Goal: Information Seeking & Learning: Stay updated

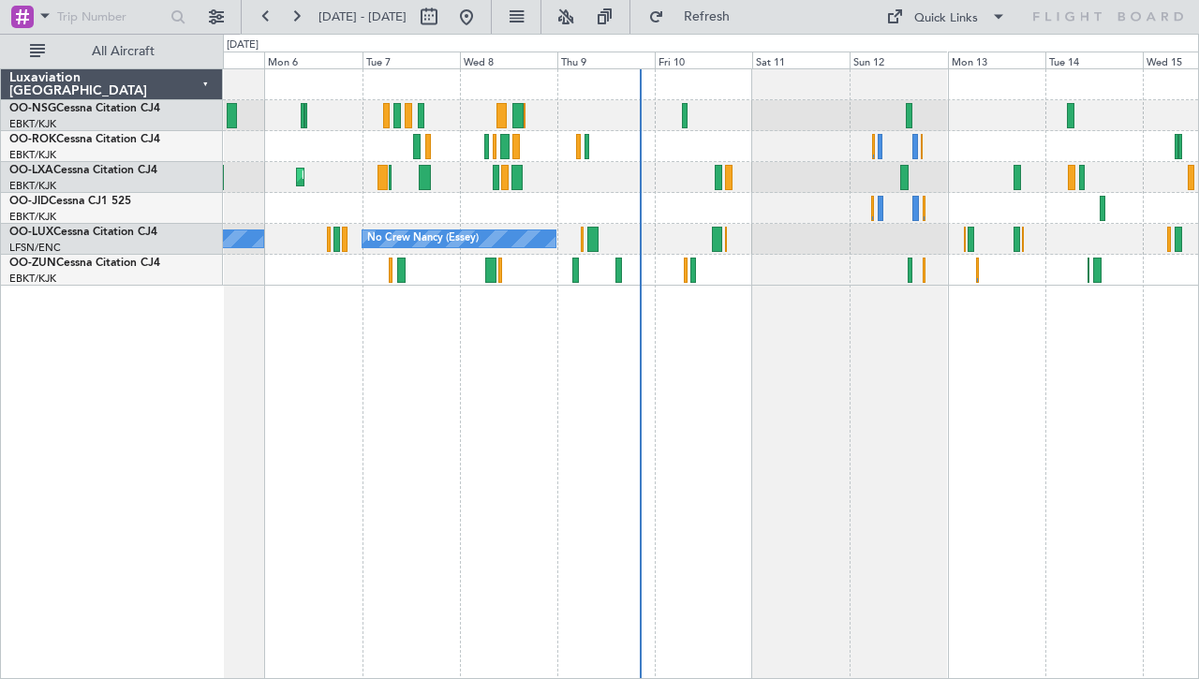
click at [817, 311] on div "Planned Maint Kortrijk-[GEOGRAPHIC_DATA] No Crew [GEOGRAPHIC_DATA] (Brussels Na…" at bounding box center [711, 373] width 976 height 611
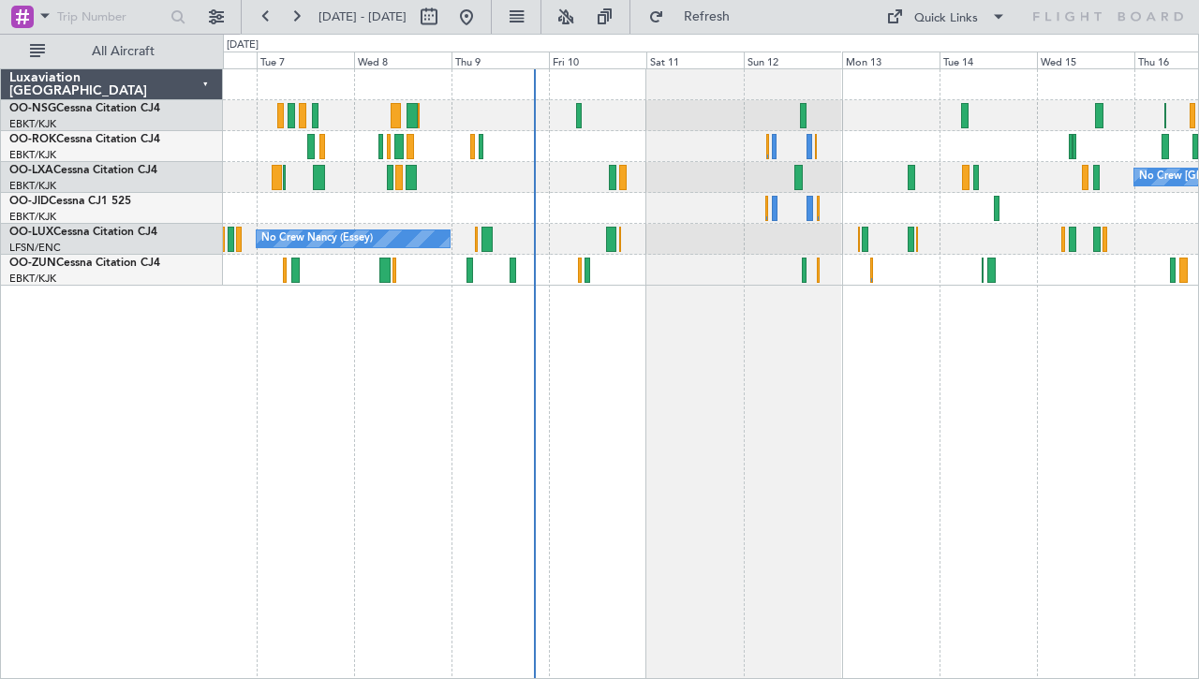
click at [782, 237] on div "No Crew [PERSON_NAME] ([PERSON_NAME]) No Crew [PERSON_NAME] ([PERSON_NAME])" at bounding box center [710, 239] width 975 height 31
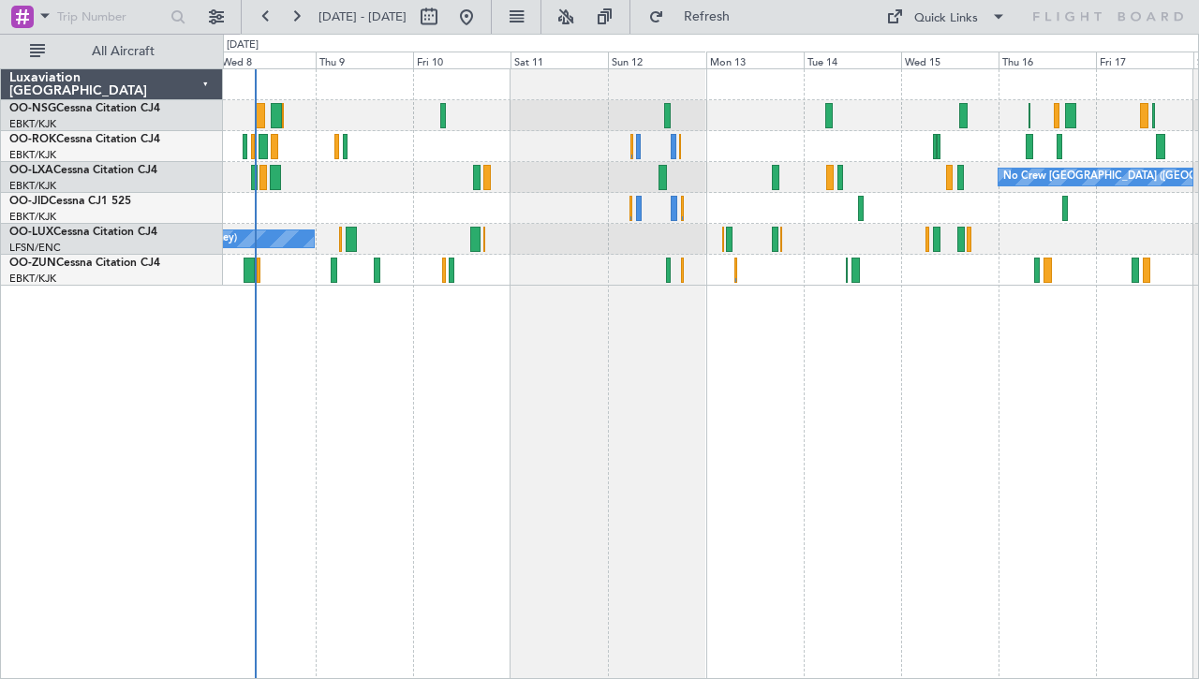
click at [682, 320] on div "No Crew [GEOGRAPHIC_DATA] ([GEOGRAPHIC_DATA] National) Planned Maint [GEOGRAPHI…" at bounding box center [711, 373] width 976 height 611
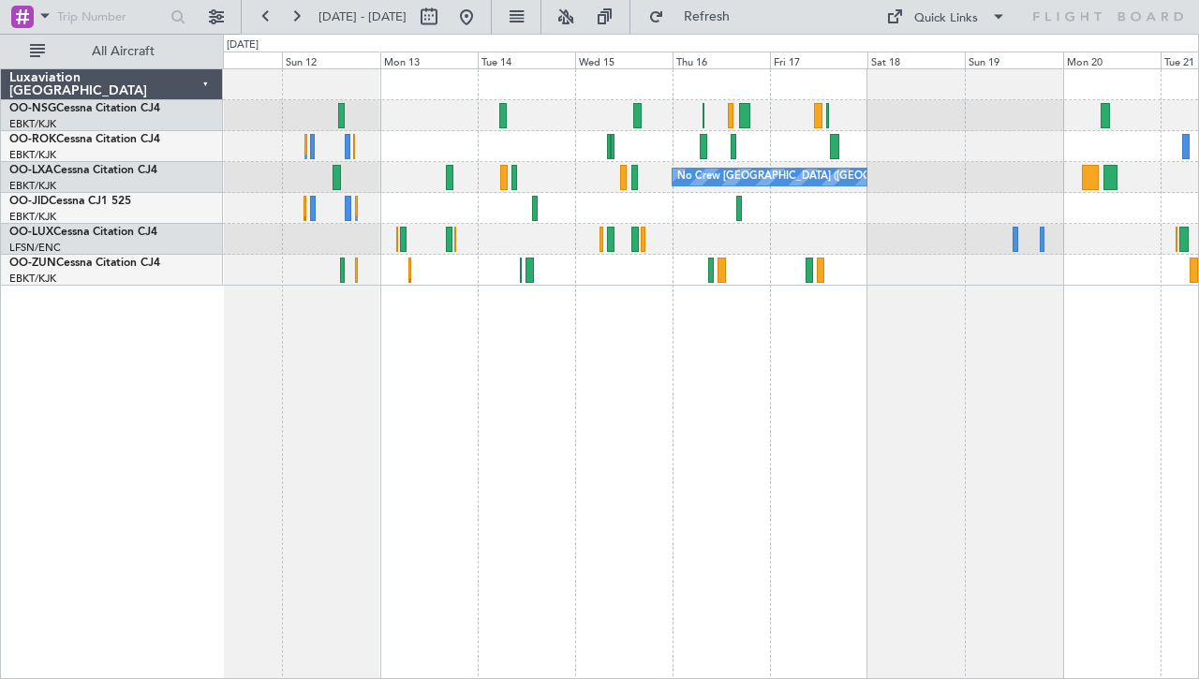
click at [856, 251] on div "No Crew Nancy (Essey)" at bounding box center [710, 239] width 975 height 31
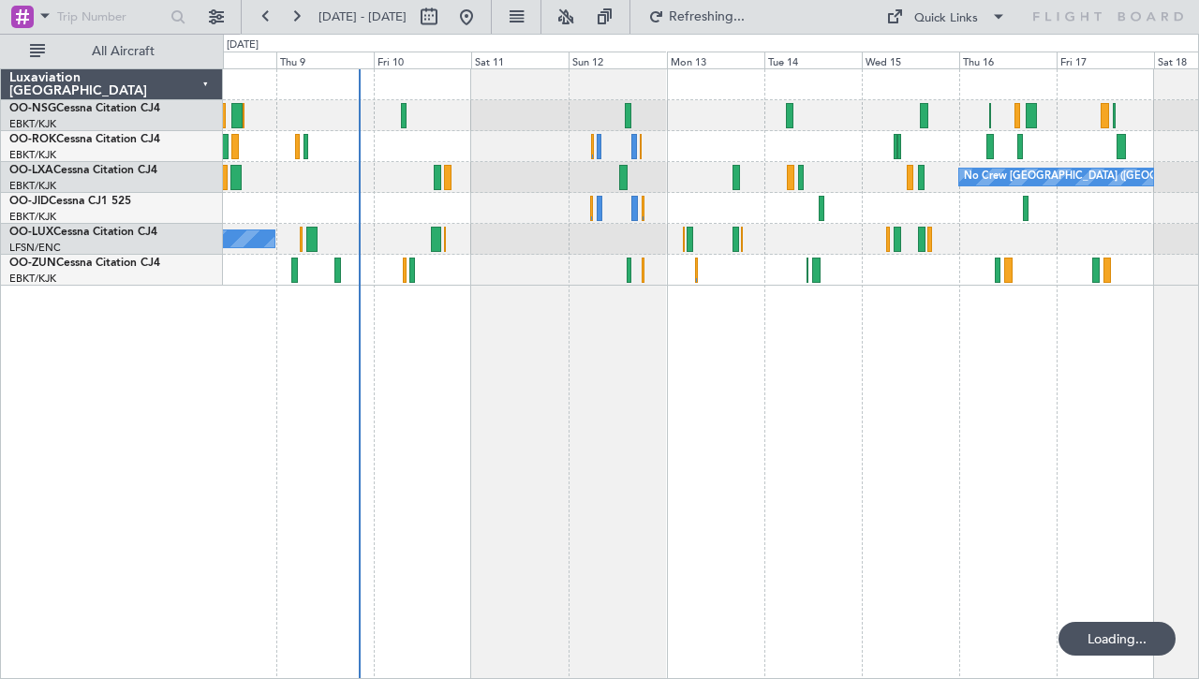
click at [950, 352] on div "No Crew [GEOGRAPHIC_DATA] ([GEOGRAPHIC_DATA] National) Planned Maint [GEOGRAPHI…" at bounding box center [711, 373] width 976 height 611
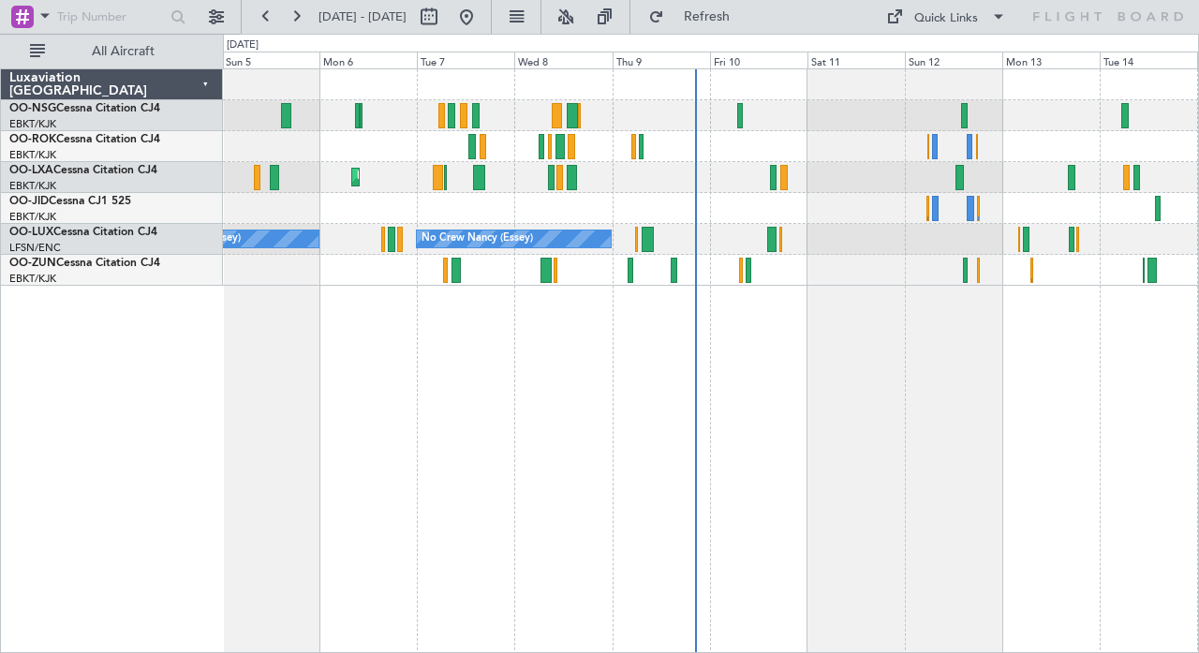
click at [641, 363] on div "AOG Maint Kortrijk-Wevelgem Planned Maint Kortrijk-Wevelgem No Crew Brussels (B…" at bounding box center [711, 360] width 976 height 585
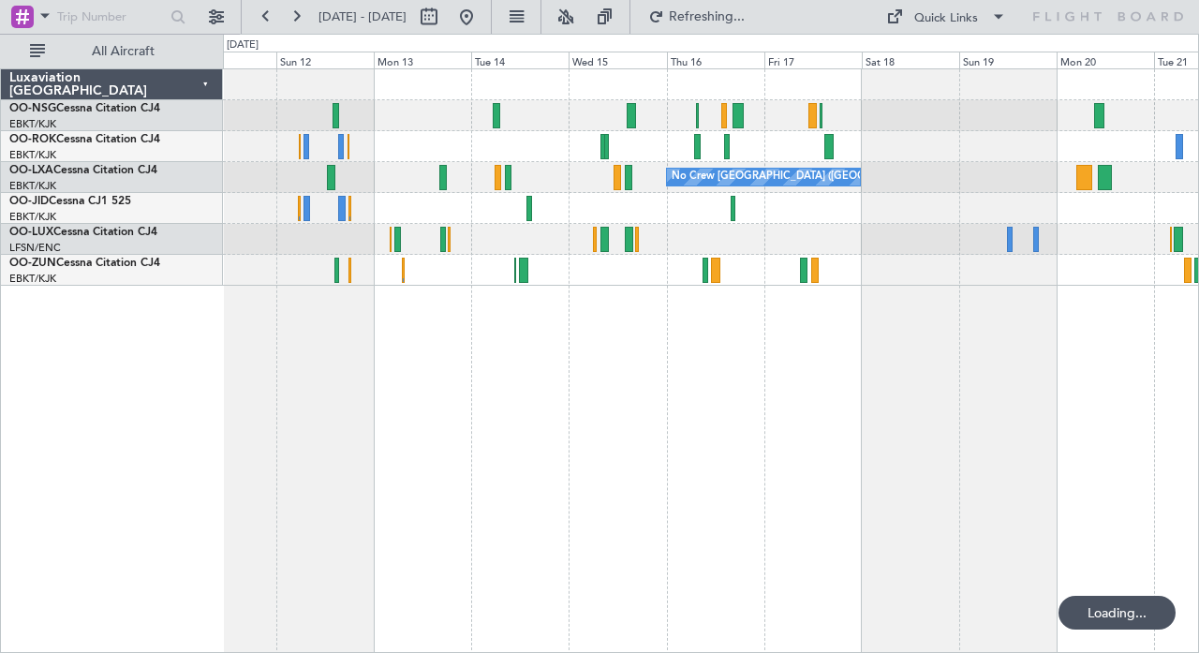
click at [679, 356] on div "No Crew Brussels (Brussels National) No Crew Nancy (Essey)" at bounding box center [711, 360] width 976 height 585
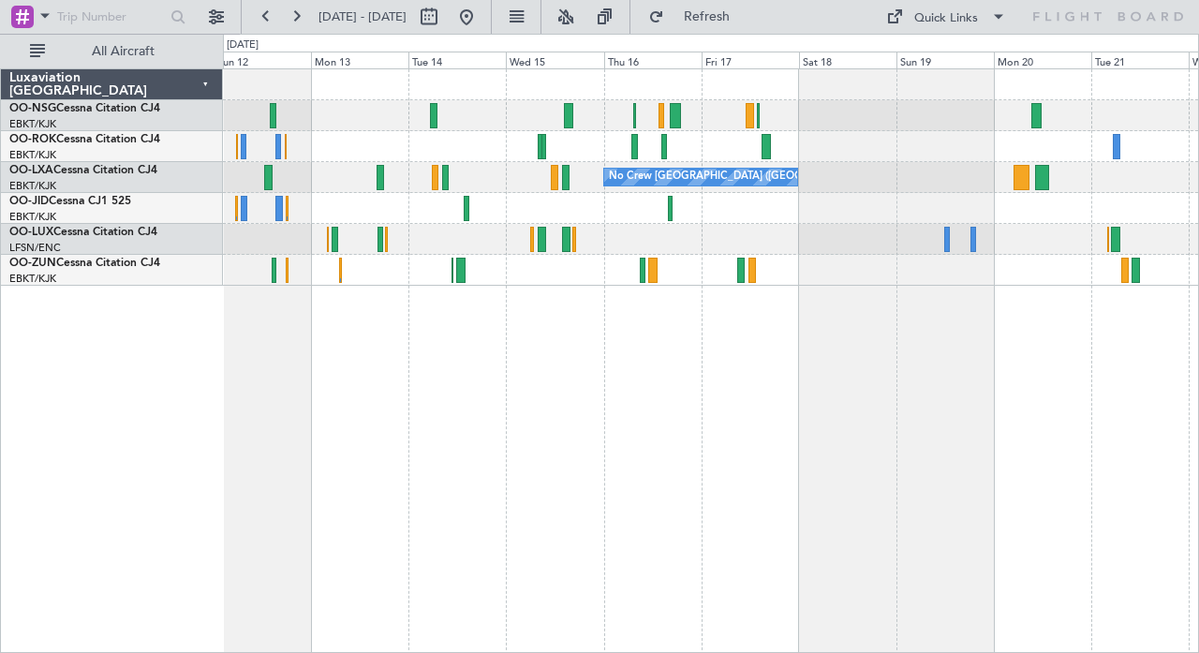
click at [737, 345] on div "No Crew Brussels (Brussels National) No Crew" at bounding box center [711, 360] width 976 height 585
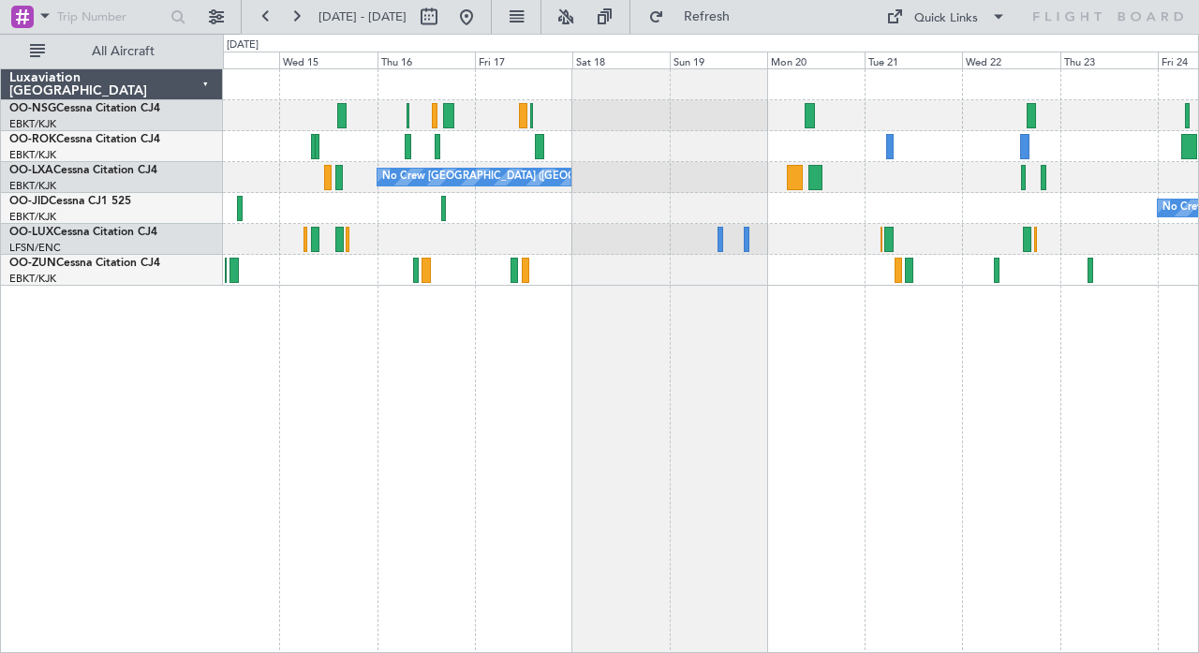
click at [890, 340] on div "No Crew Brussels (Brussels National) No Crew" at bounding box center [711, 360] width 976 height 585
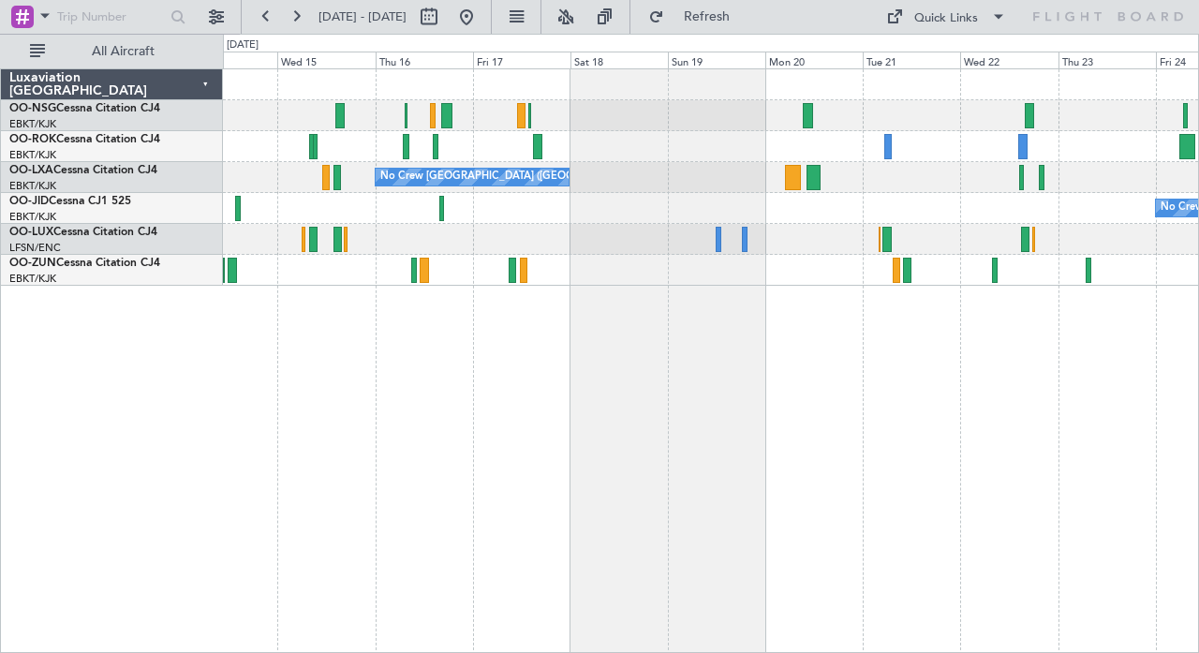
click at [546, 290] on div "No Crew Brussels (Brussels National) No Crew" at bounding box center [711, 360] width 976 height 585
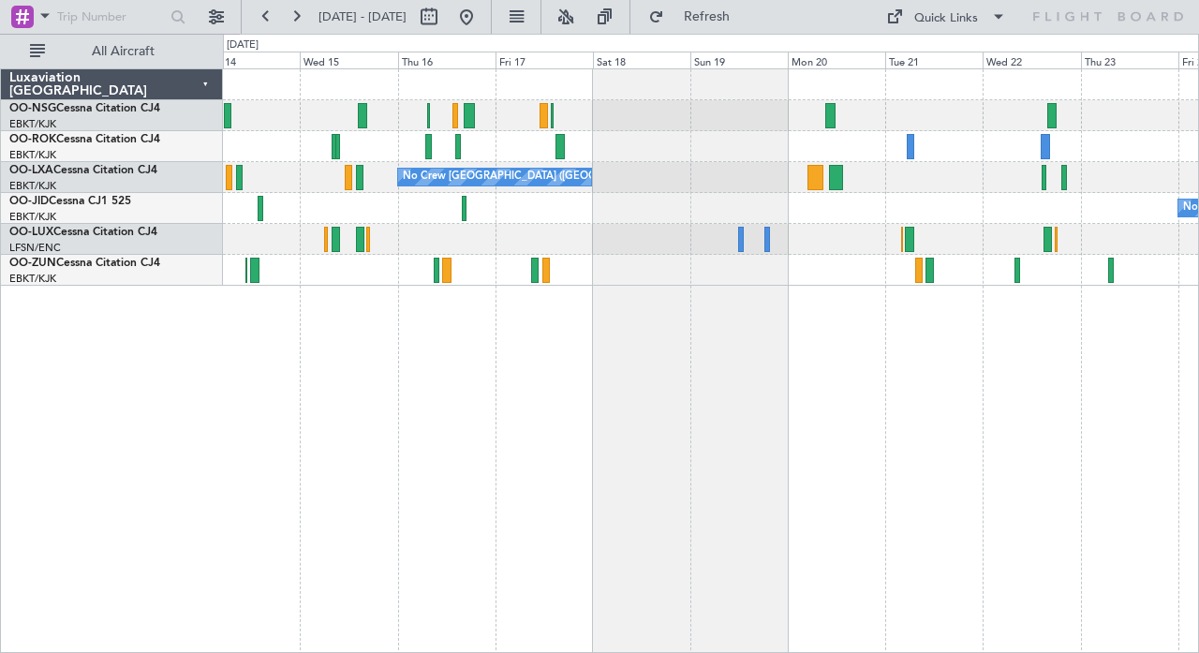
click at [658, 290] on div "No Crew Brussels (Brussels National) No Crew" at bounding box center [711, 360] width 976 height 585
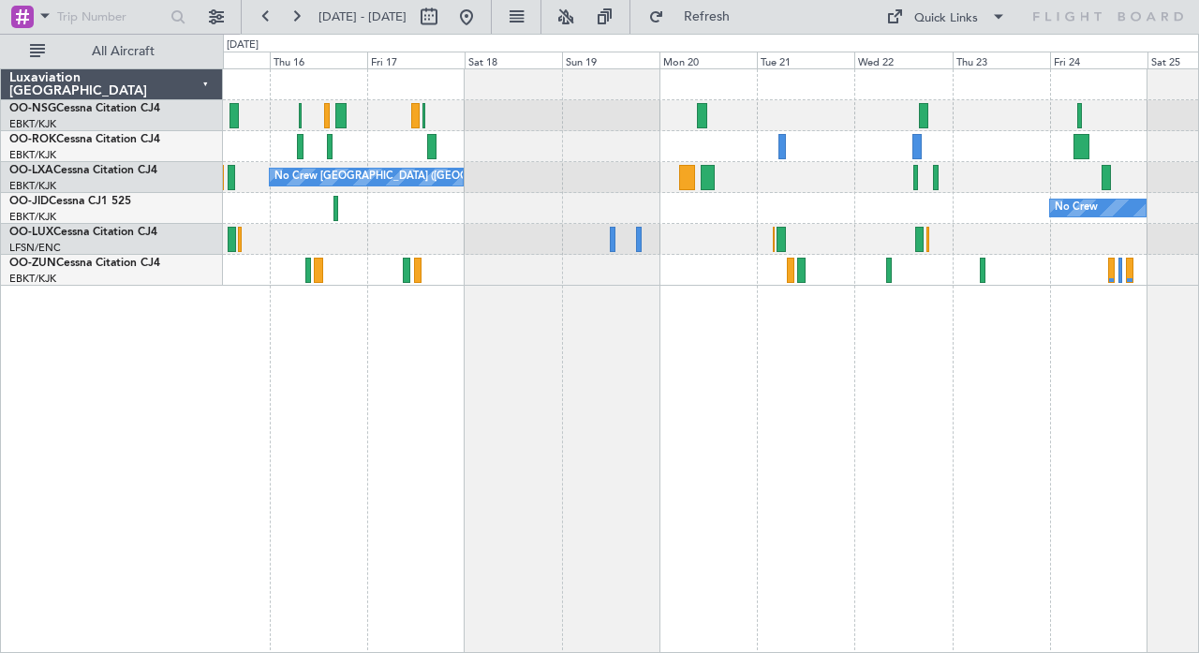
click at [565, 329] on div "No Crew Brussels (Brussels National) No Crew" at bounding box center [711, 360] width 976 height 585
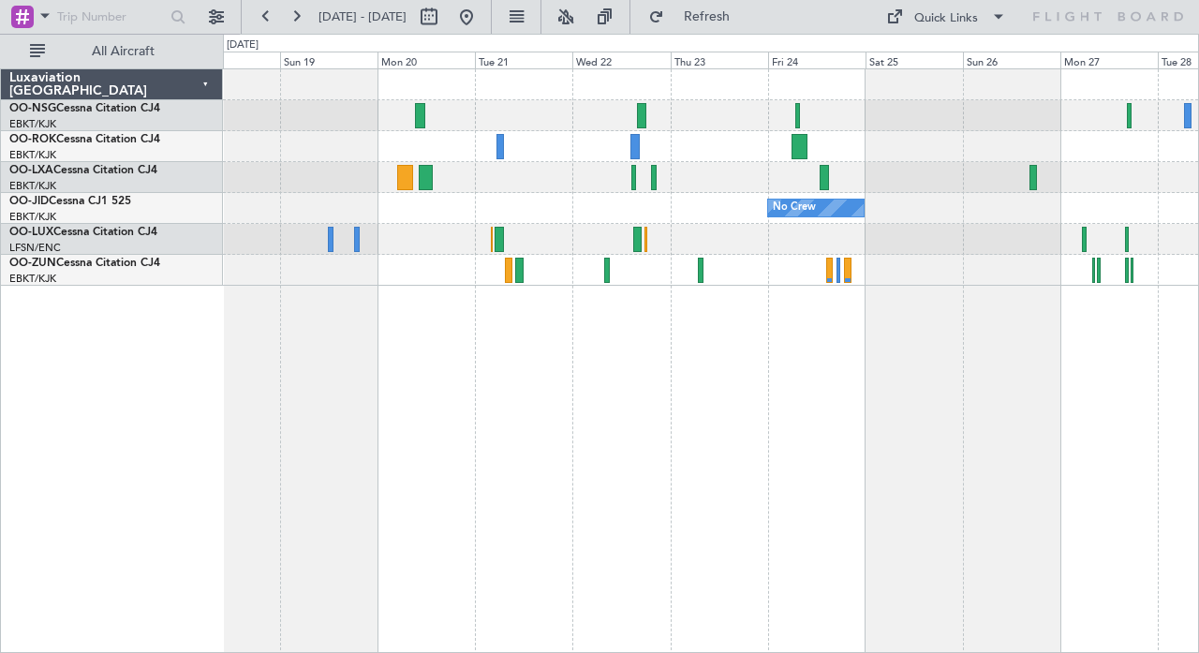
click at [782, 160] on div at bounding box center [710, 146] width 975 height 31
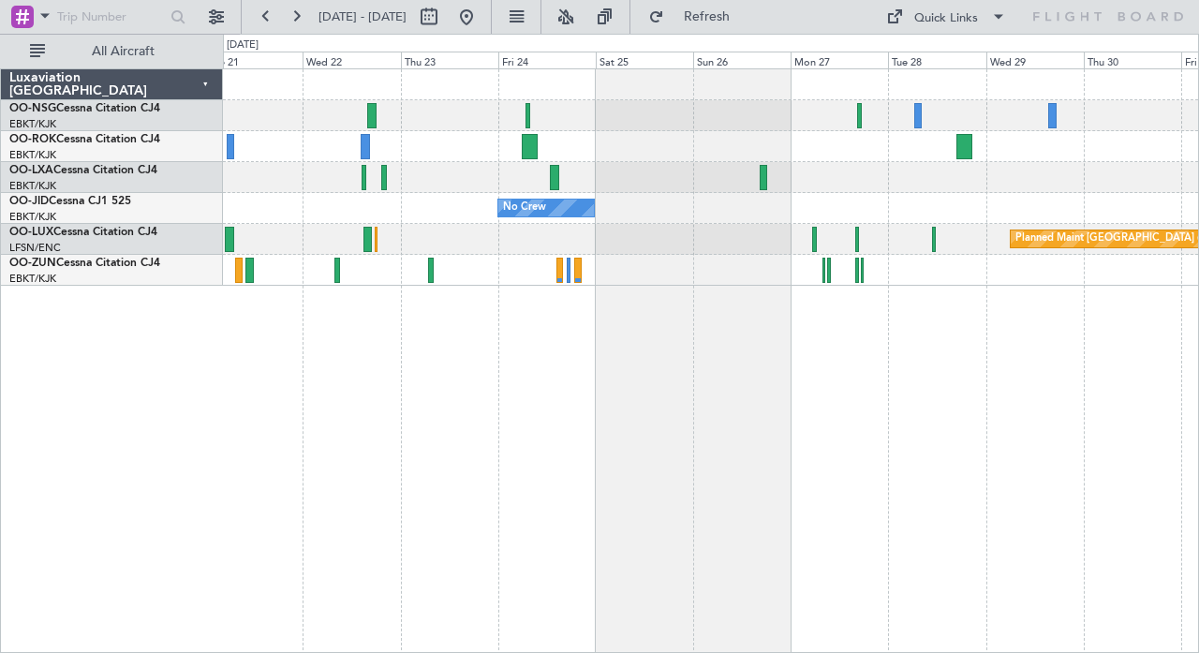
click at [701, 307] on div "No Crew Planned Maint Paris (Le Bourget)" at bounding box center [711, 360] width 976 height 585
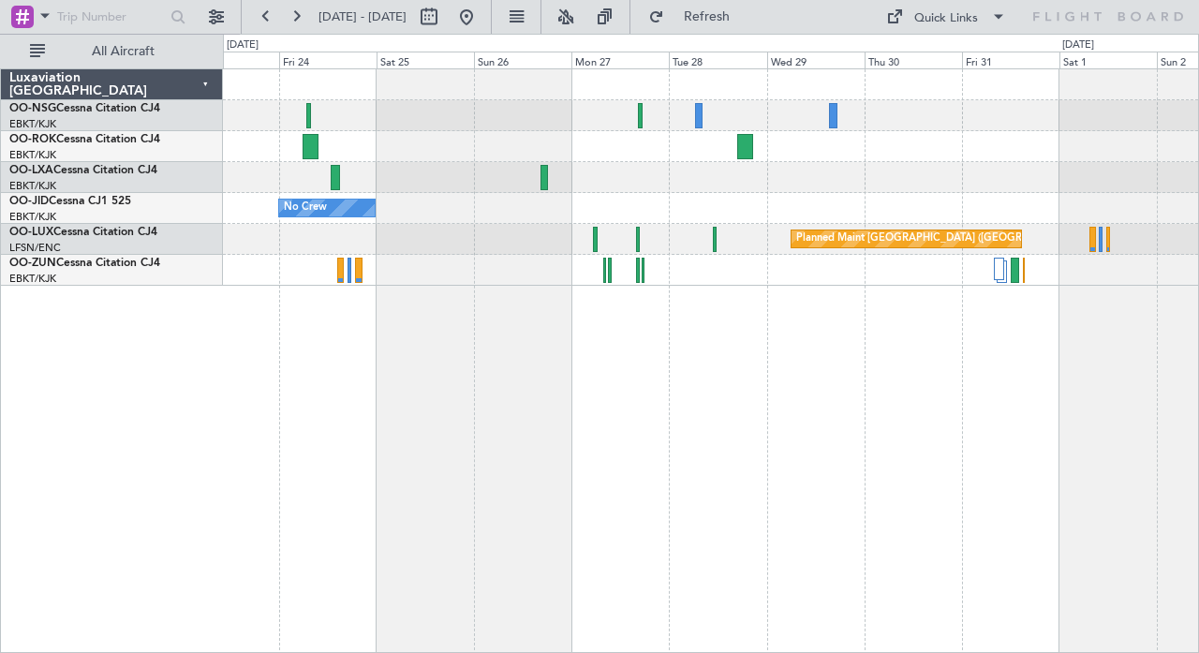
click at [674, 348] on div "No Crew Planned Maint Paris (Le Bourget)" at bounding box center [711, 360] width 976 height 585
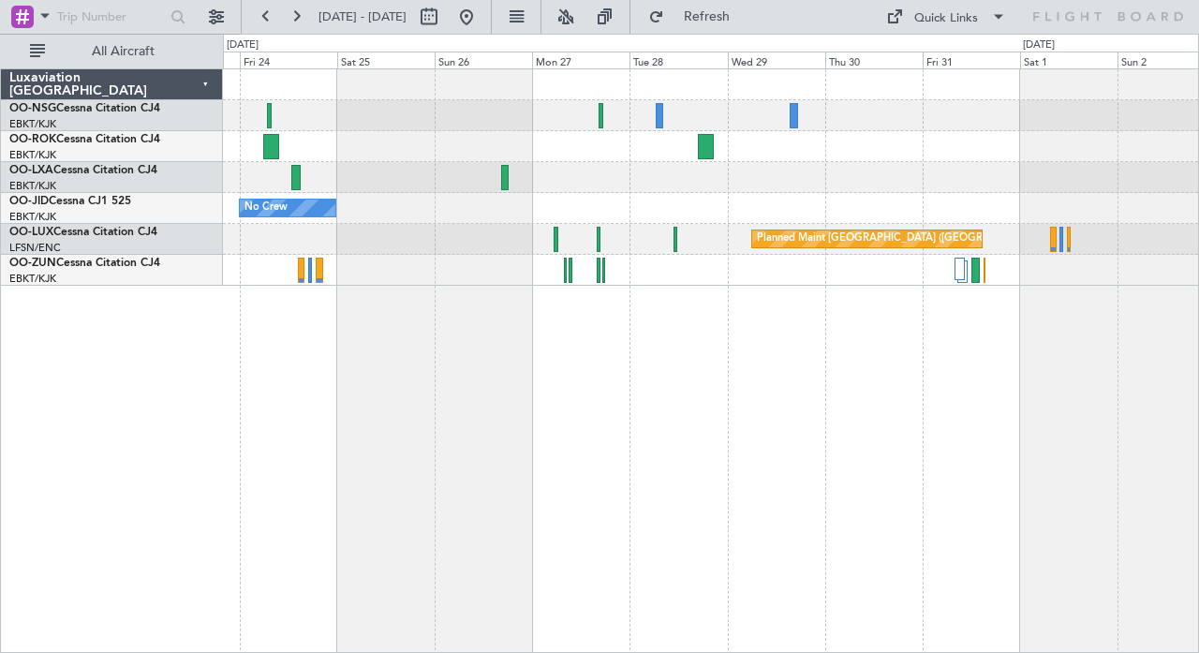
click at [636, 138] on div at bounding box center [710, 146] width 975 height 31
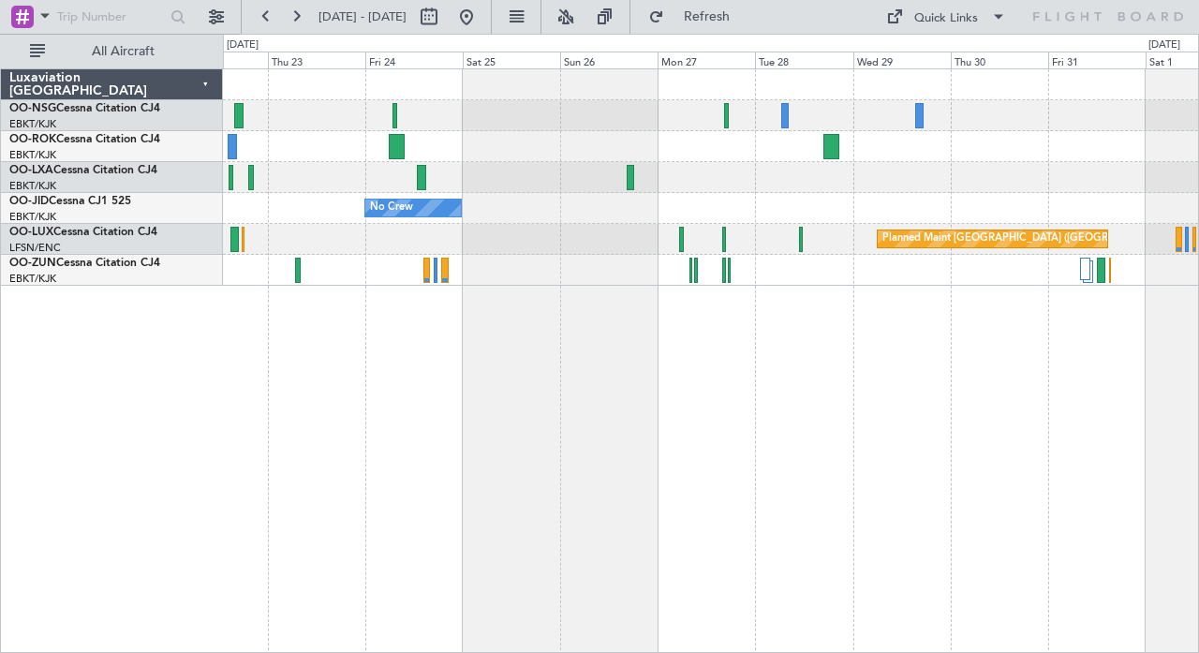
click at [717, 174] on div "No Crew Planned Maint Paris (Le Bourget)" at bounding box center [710, 177] width 975 height 216
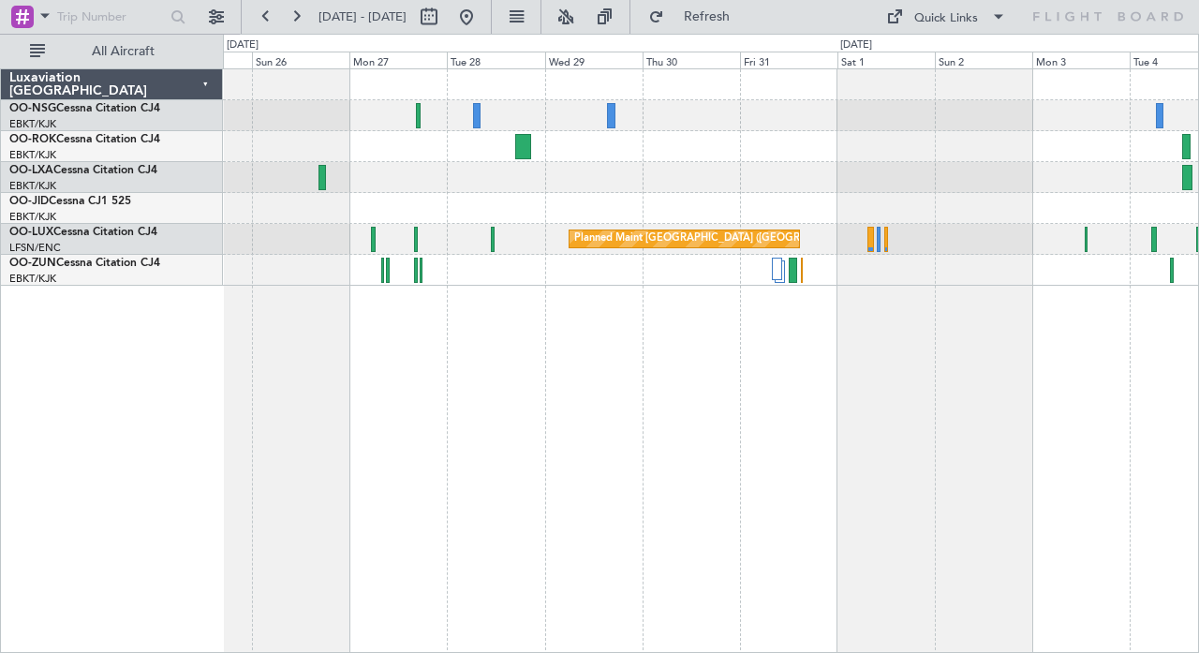
click at [621, 302] on div "No Crew Planned Maint Paris (Le Bourget)" at bounding box center [711, 360] width 976 height 585
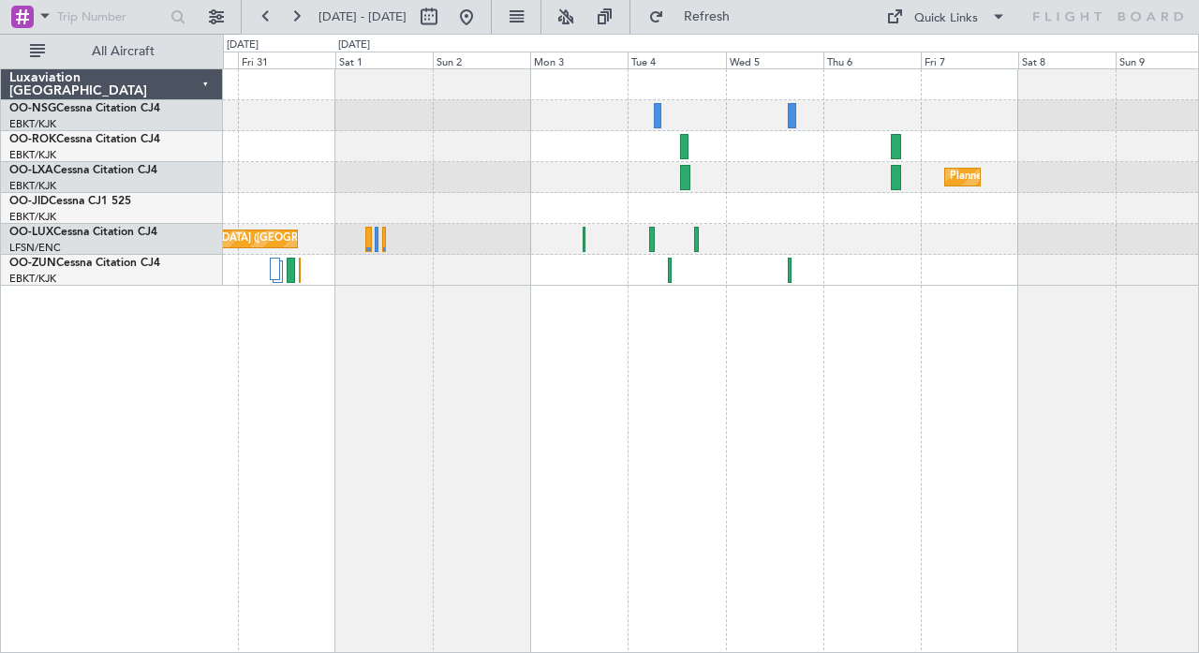
click at [750, 176] on div "Planned Maint Kortrijk-[GEOGRAPHIC_DATA]" at bounding box center [710, 177] width 975 height 31
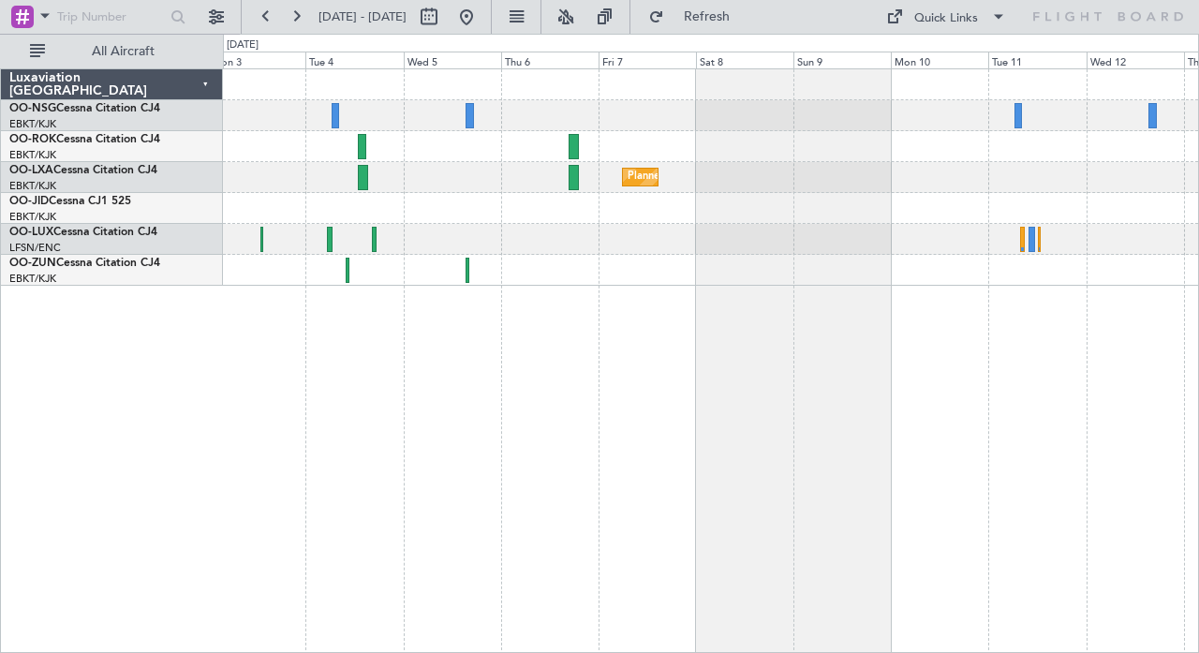
click at [634, 271] on div at bounding box center [710, 270] width 975 height 31
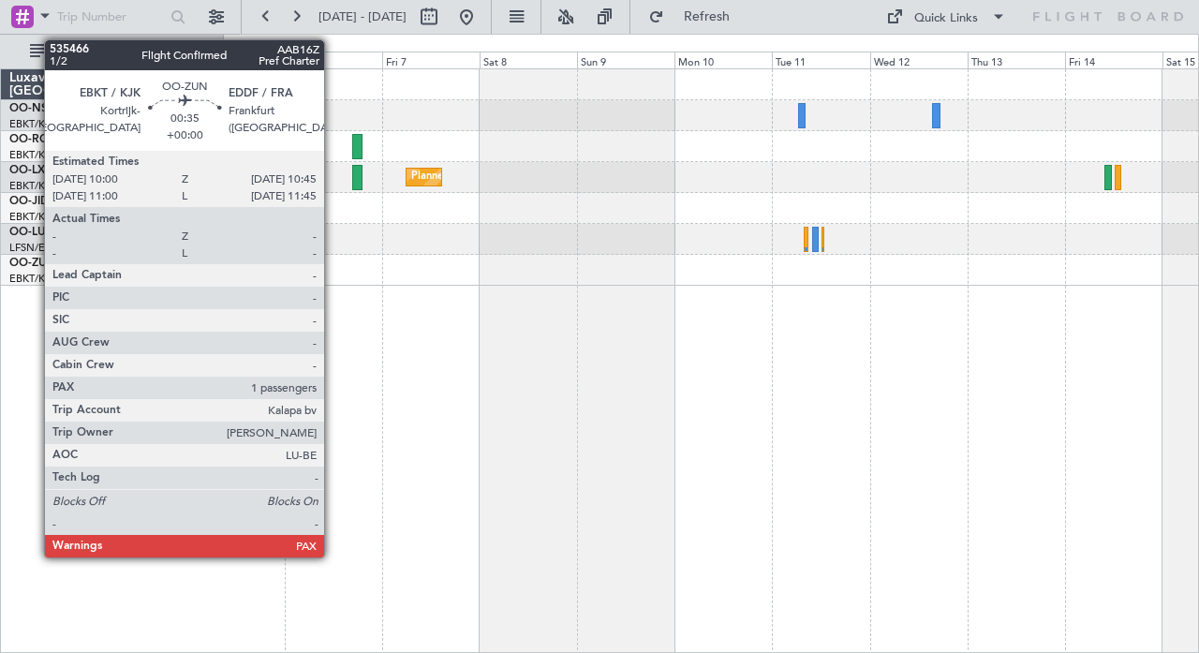
click at [446, 331] on div "Planned Maint Kortrijk-Wevelgem No Crew Nancy (Essey)" at bounding box center [711, 360] width 976 height 585
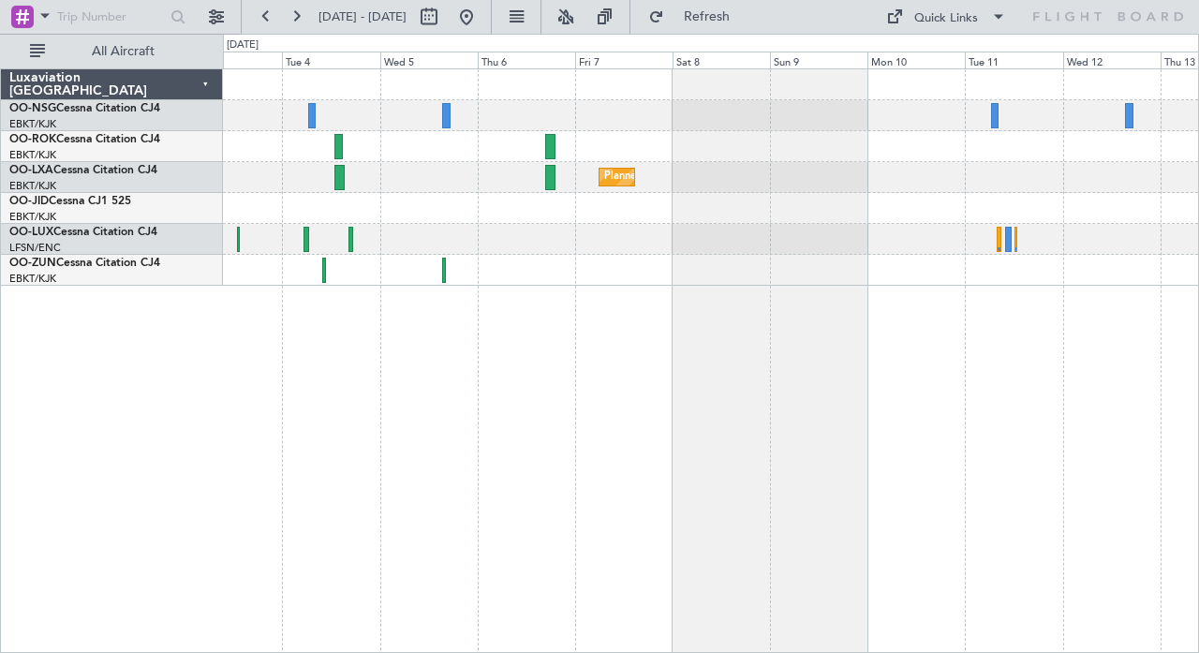
click at [876, 354] on div "Planned Maint Kortrijk-[GEOGRAPHIC_DATA]" at bounding box center [711, 360] width 976 height 585
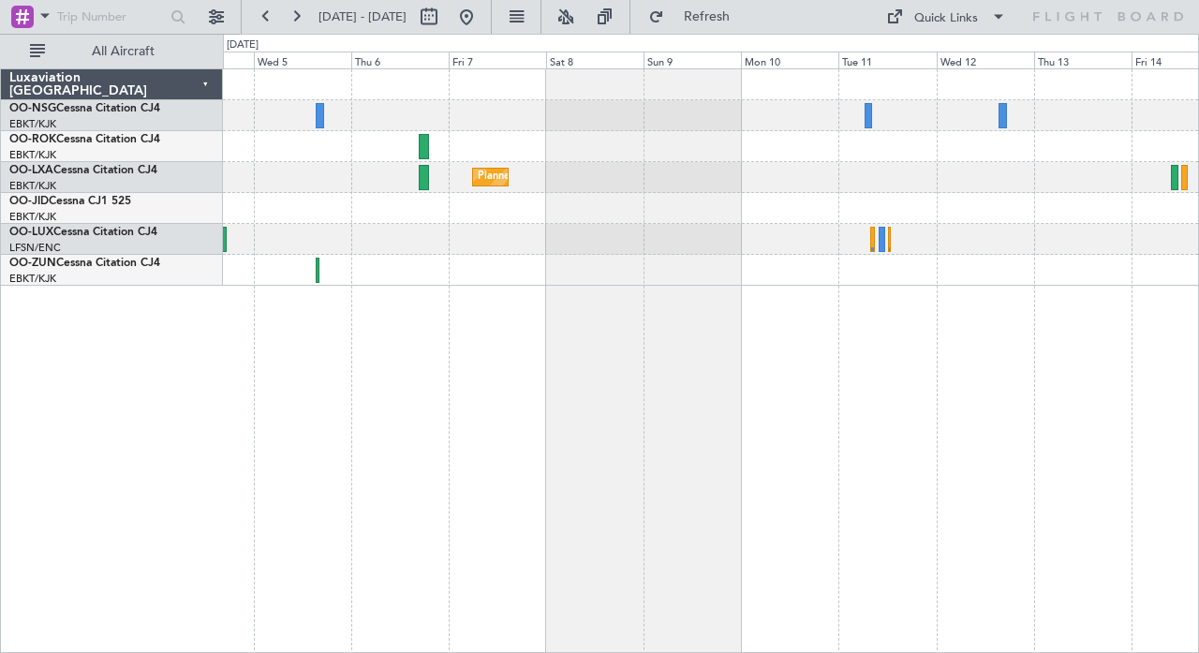
click at [448, 260] on div at bounding box center [710, 270] width 975 height 31
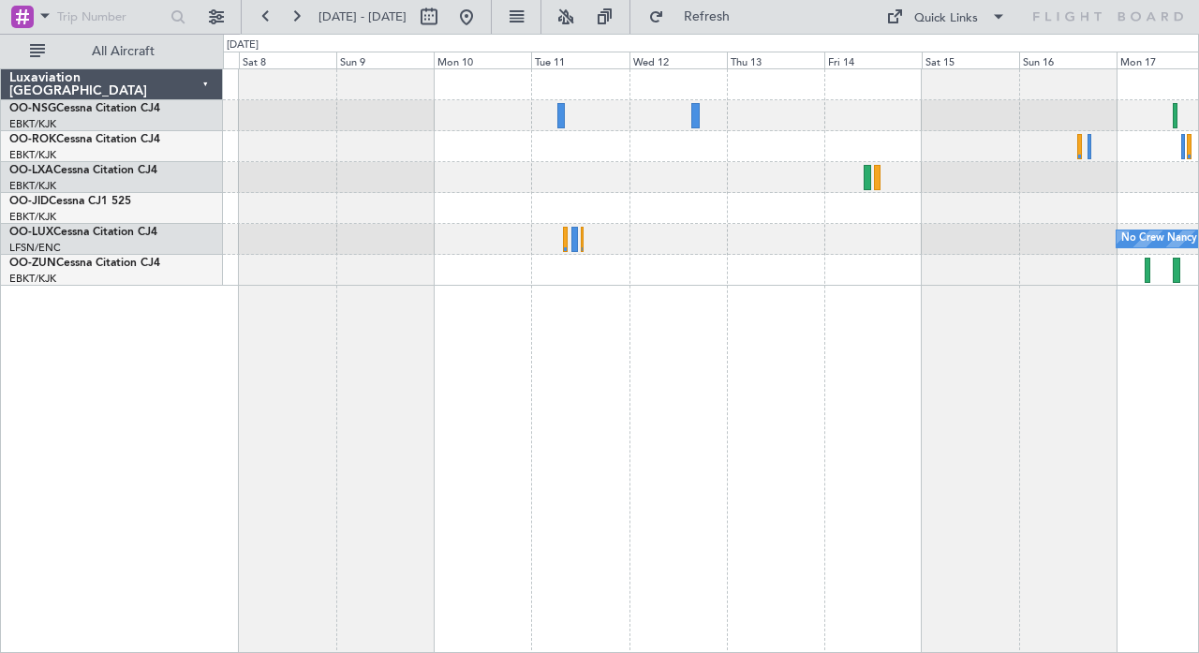
click at [492, 327] on div "Planned Maint Kortrijk-Wevelgem No Crew Nancy (Essey)" at bounding box center [711, 360] width 976 height 585
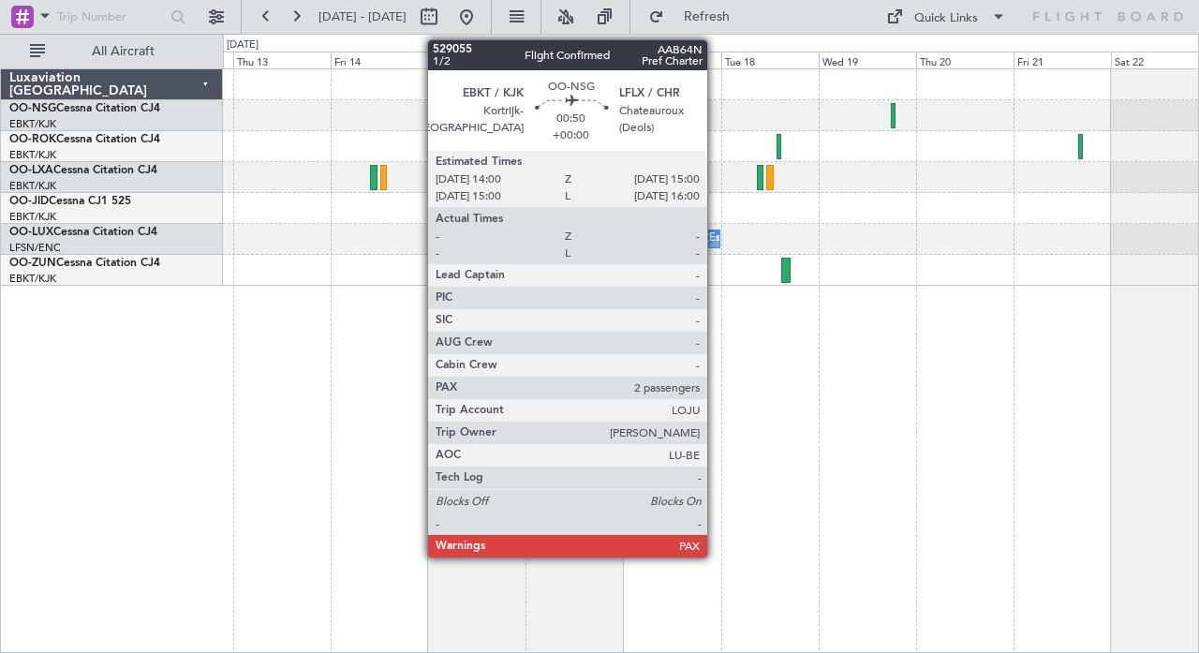
click at [740, 201] on div at bounding box center [710, 208] width 975 height 31
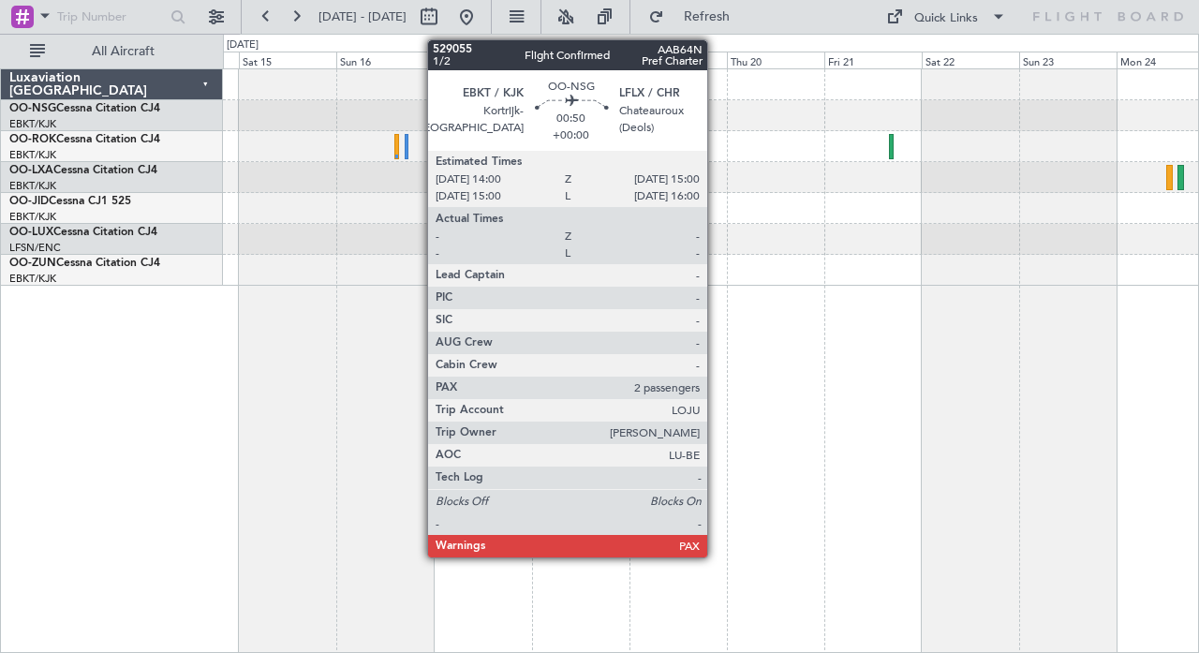
click at [905, 366] on div "Owner Kortrijk-Wevelgem No Crew Nancy (Essey)" at bounding box center [711, 360] width 976 height 585
click at [348, 305] on div "Owner Kortrijk-Wevelgem No Crew Nancy (Essey)" at bounding box center [711, 360] width 976 height 585
click at [677, 454] on div "Owner Kortrijk-Wevelgem No Crew Nancy (Essey)" at bounding box center [711, 360] width 976 height 585
click at [779, 217] on div at bounding box center [710, 208] width 975 height 31
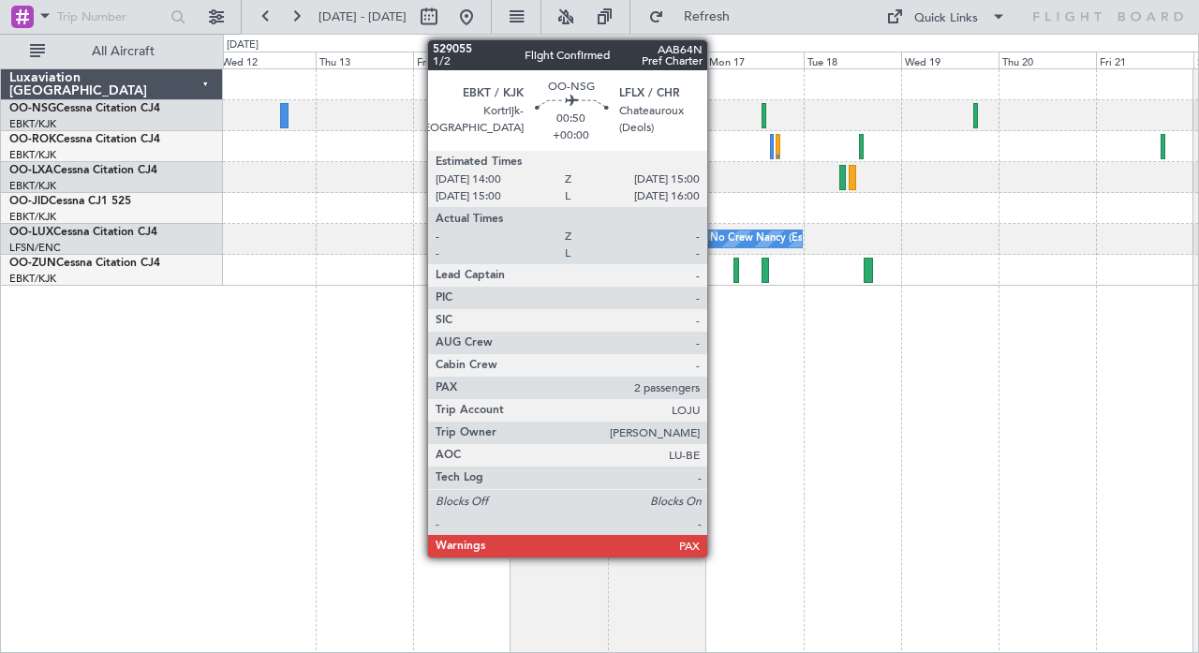
click at [1020, 249] on div "No Crew Nancy (Essey)" at bounding box center [710, 239] width 975 height 31
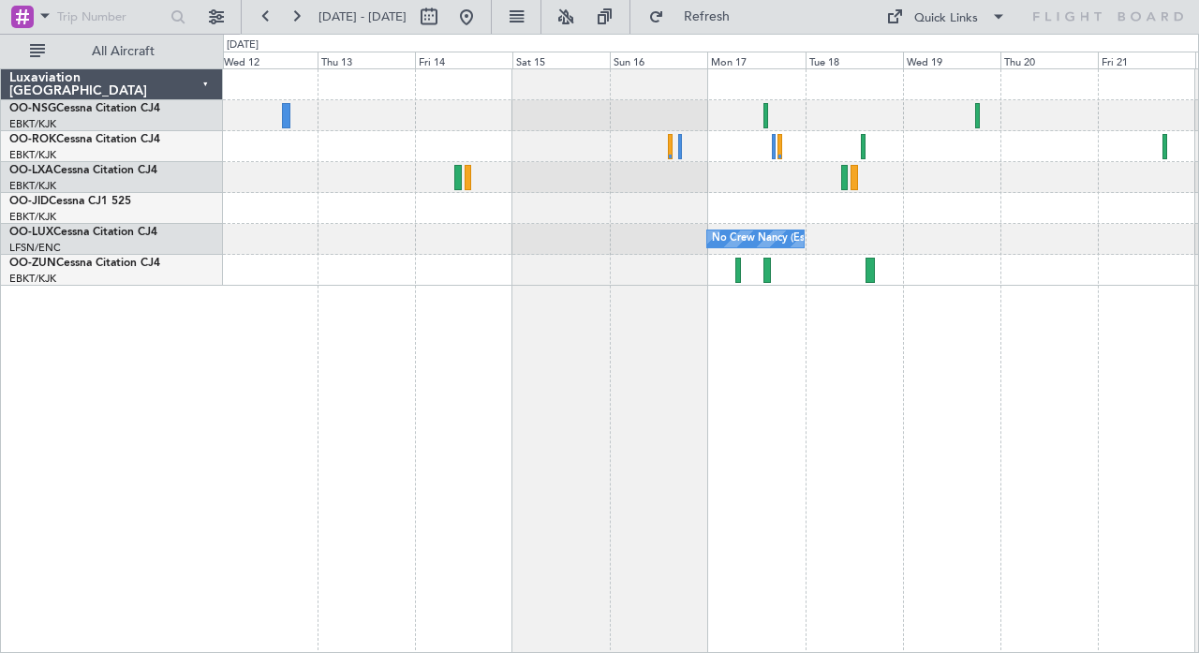
click at [676, 232] on div "No Crew Nancy (Essey)" at bounding box center [710, 239] width 975 height 31
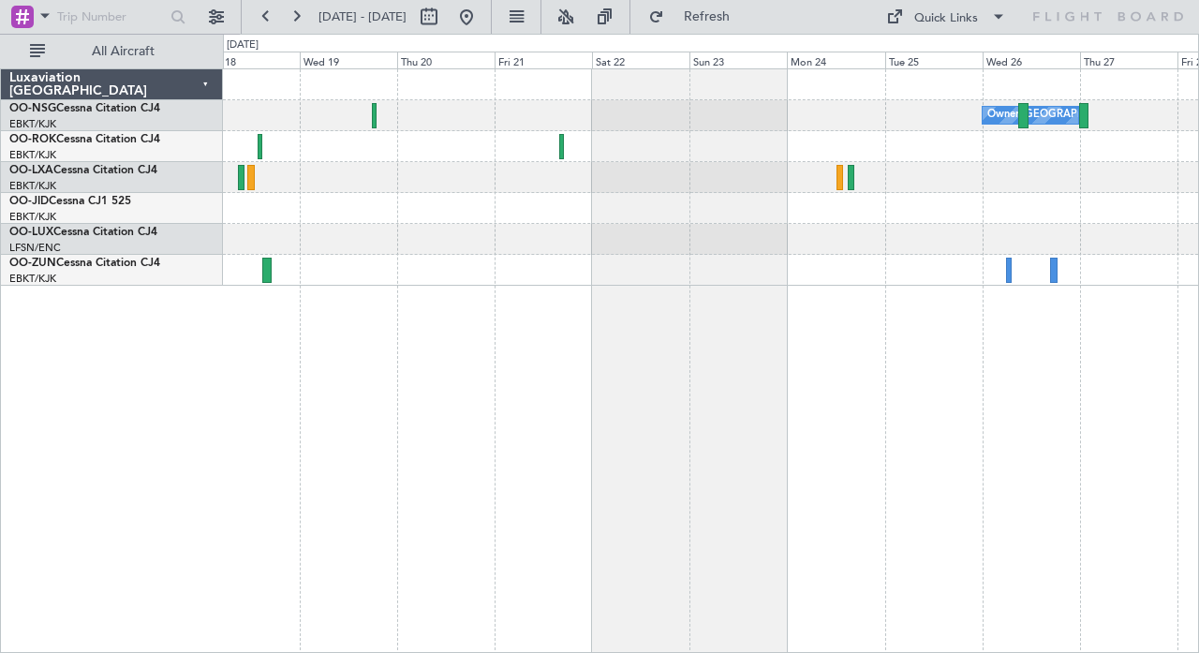
click at [519, 254] on div "Owner Kortrijk-Wevelgem No Crew Nancy (Essey)" at bounding box center [710, 177] width 975 height 216
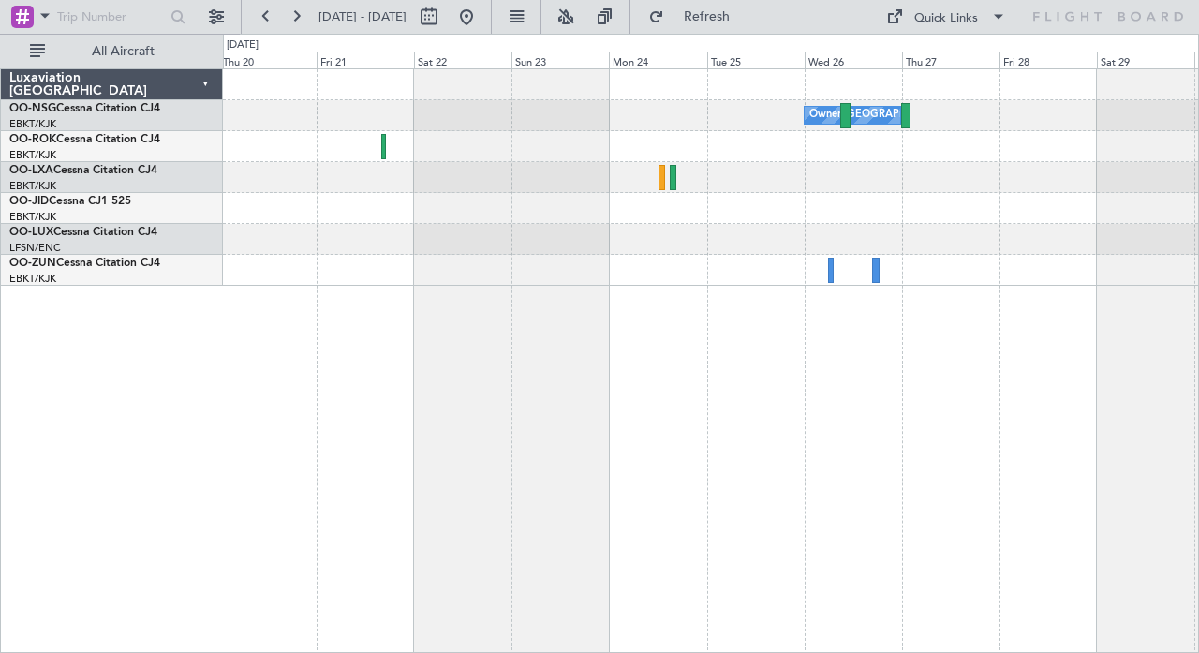
click at [647, 208] on div at bounding box center [710, 208] width 975 height 31
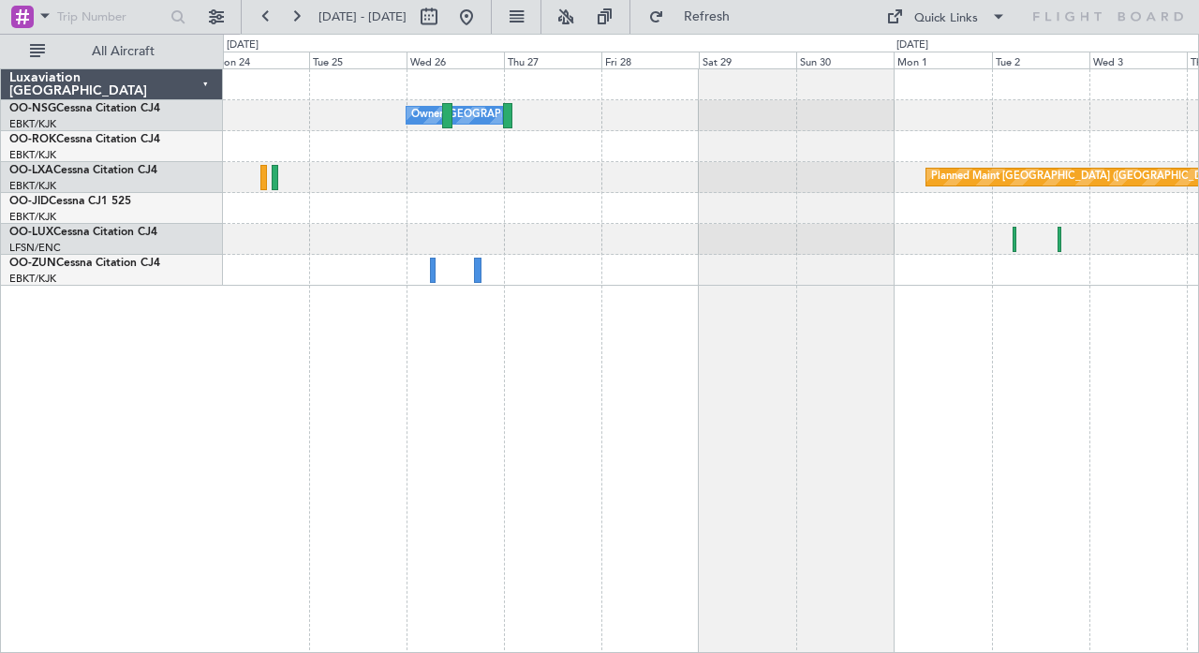
click at [485, 290] on div "Owner Kortrijk-Wevelgem Planned Maint Paris (Le Bourget)" at bounding box center [711, 360] width 976 height 585
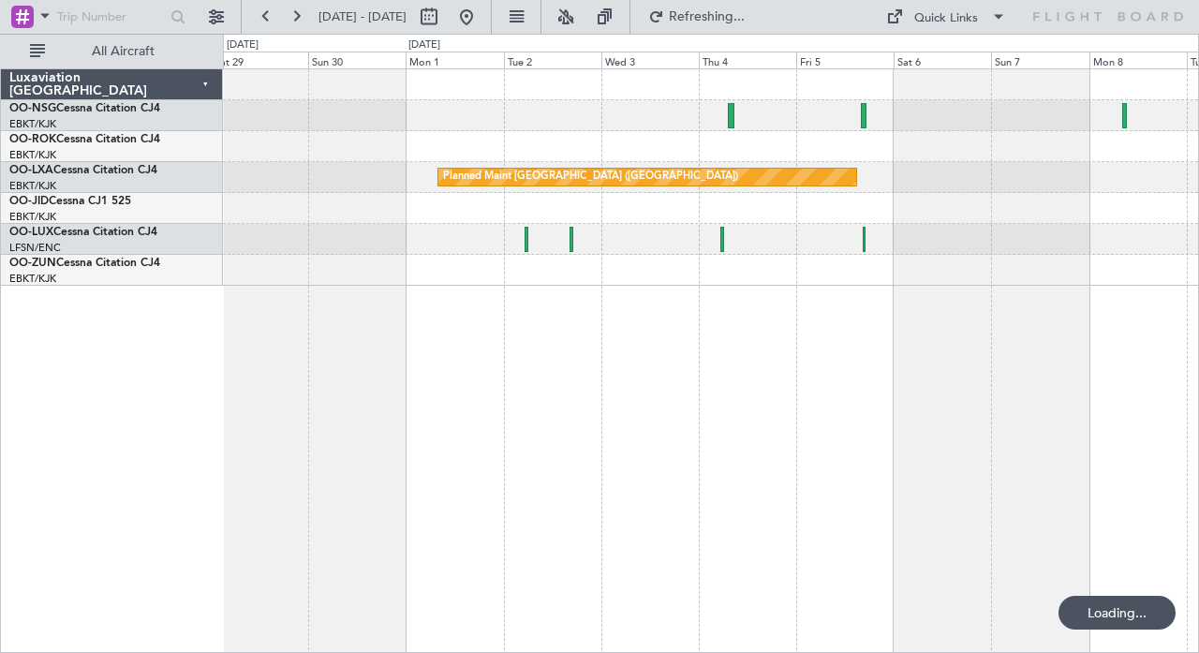
click at [677, 364] on div "Owner Kortrijk-Wevelgem Planned Maint Paris (Le Bourget)" at bounding box center [711, 360] width 976 height 585
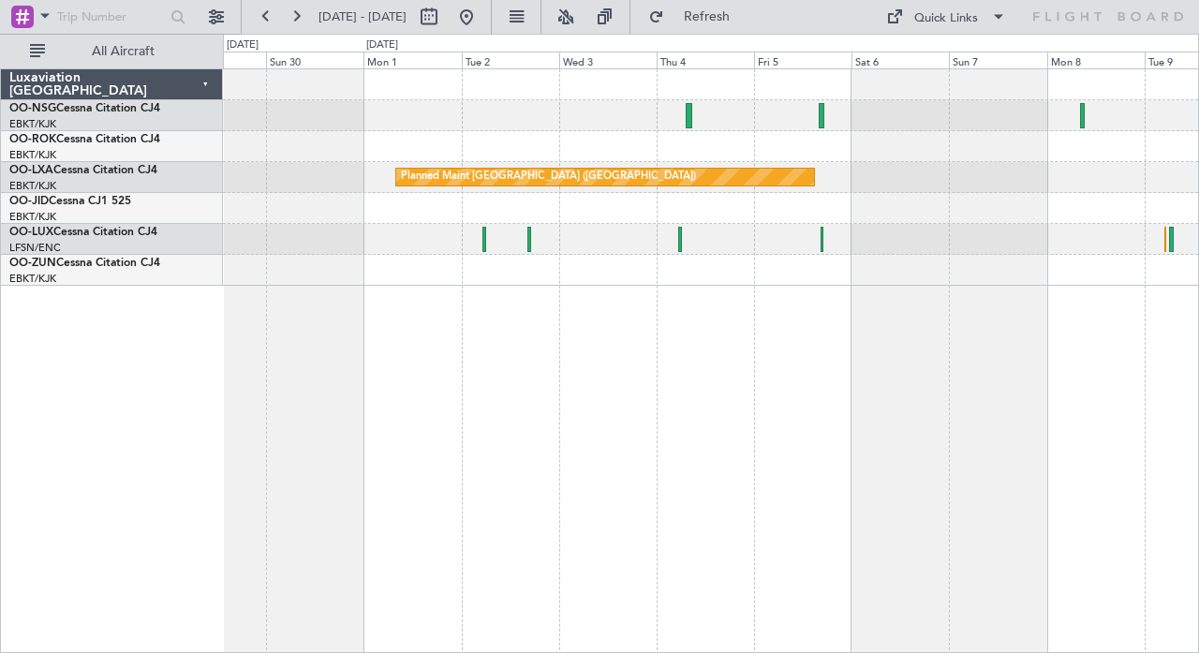
click at [567, 320] on div "Planned Maint Paris (Le Bourget)" at bounding box center [711, 360] width 976 height 585
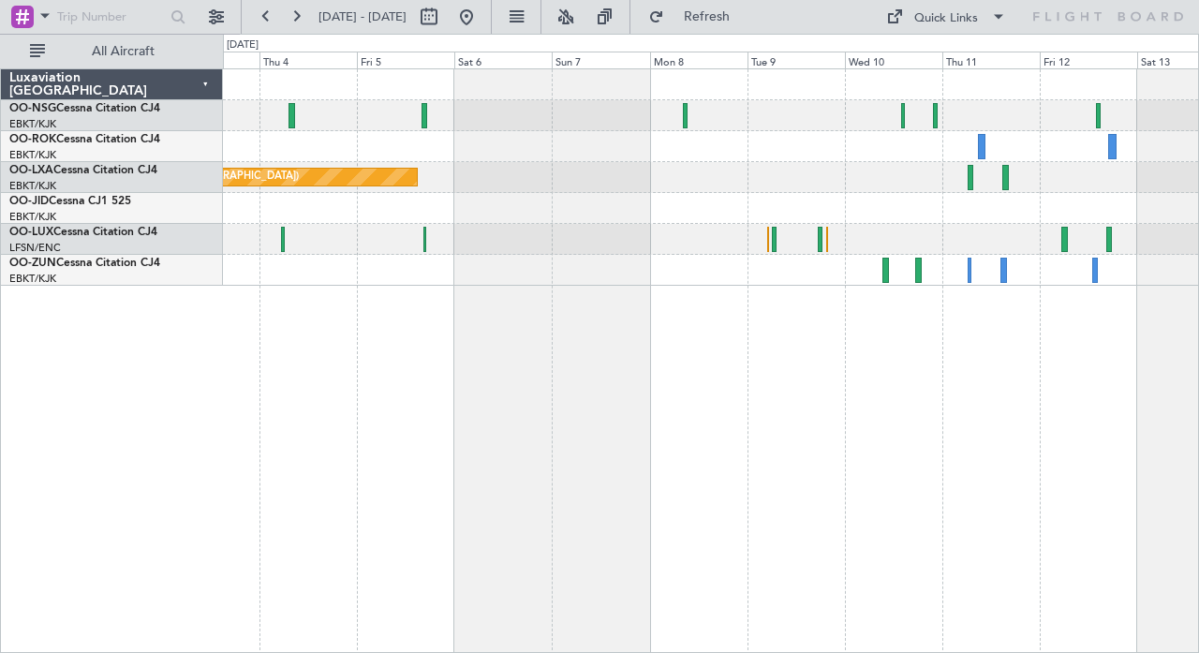
click at [500, 170] on div "Planned Maint Paris (Le Bourget)" at bounding box center [710, 177] width 975 height 31
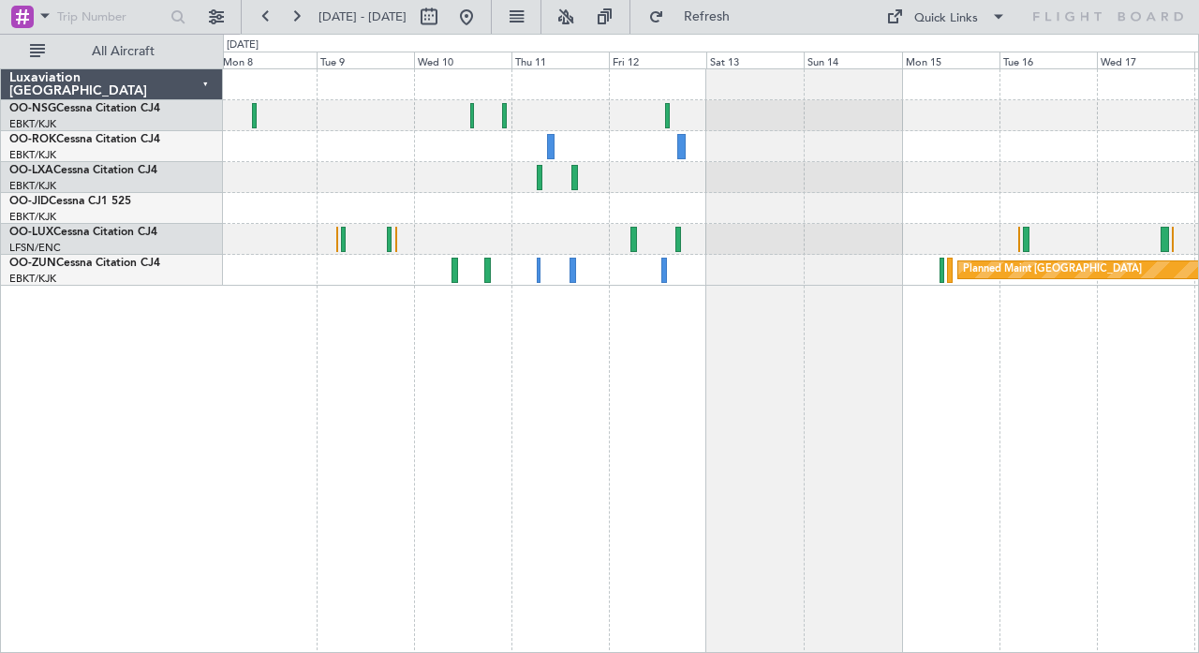
click at [446, 306] on div "Planned Maint Paris (Le Bourget) Planned Maint Zurich" at bounding box center [711, 360] width 976 height 585
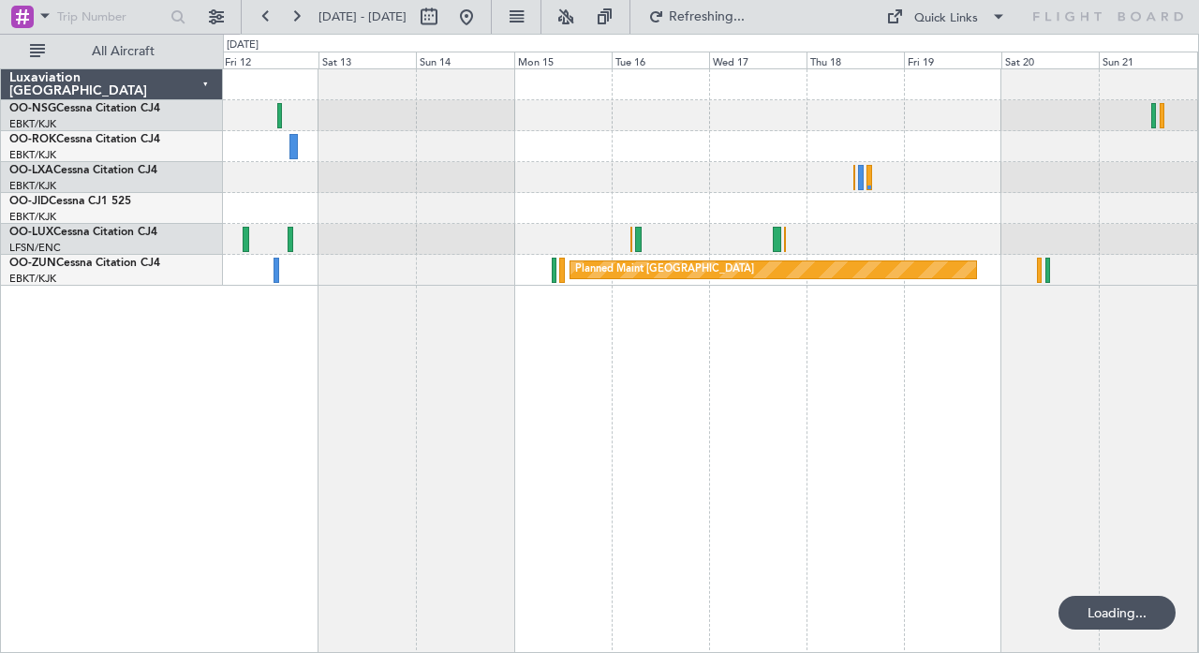
click at [586, 336] on div "Planned Maint Zurich Planned Maint Kortrijk-Wevelgem" at bounding box center [711, 360] width 976 height 585
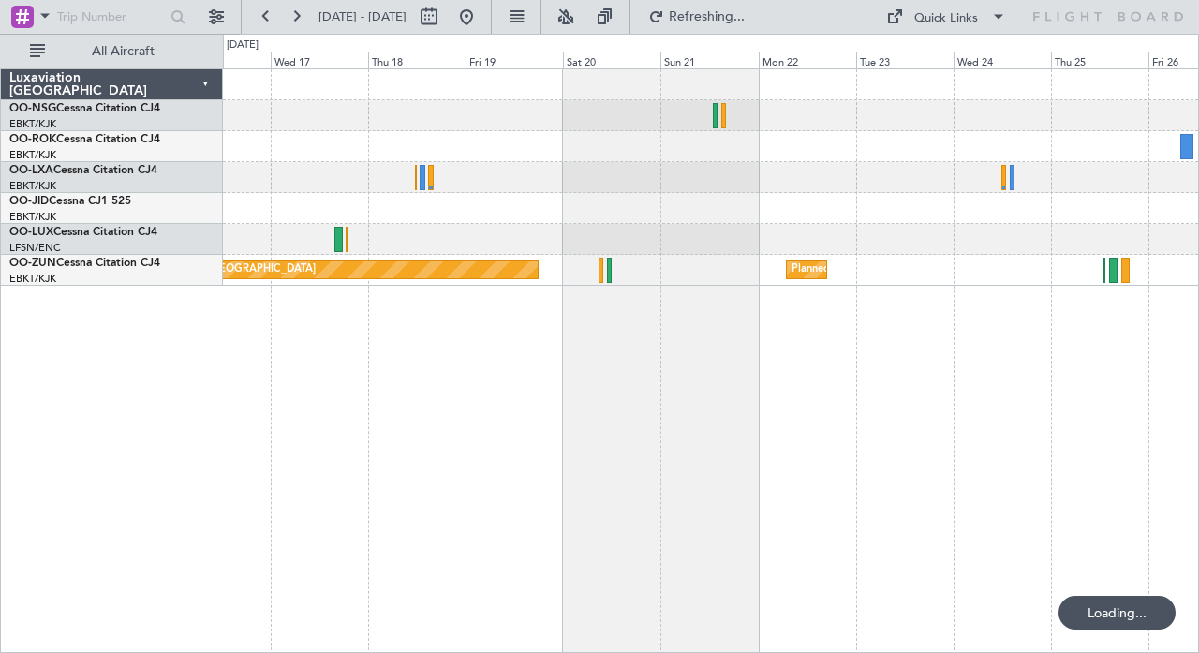
click at [675, 308] on div "Planned Maint Zurich Planned Maint Kortrijk-Wevelgem" at bounding box center [711, 360] width 976 height 585
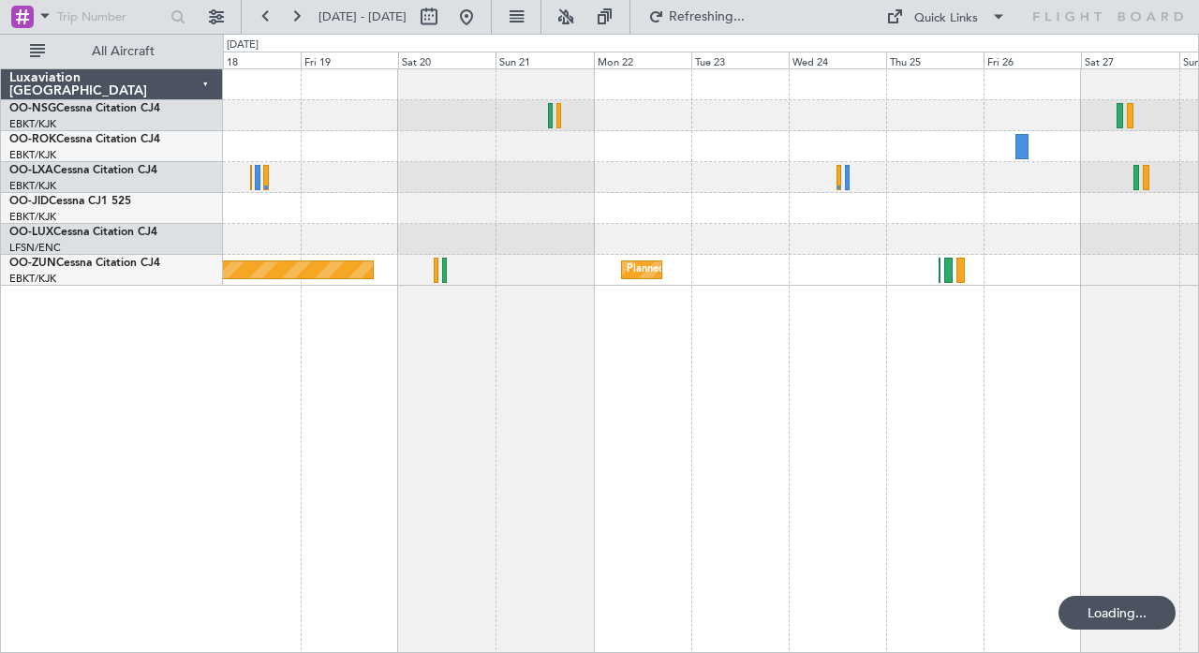
click at [526, 326] on div "Planned Maint Zurich Planned Maint Kortrijk-Wevelgem" at bounding box center [711, 360] width 976 height 585
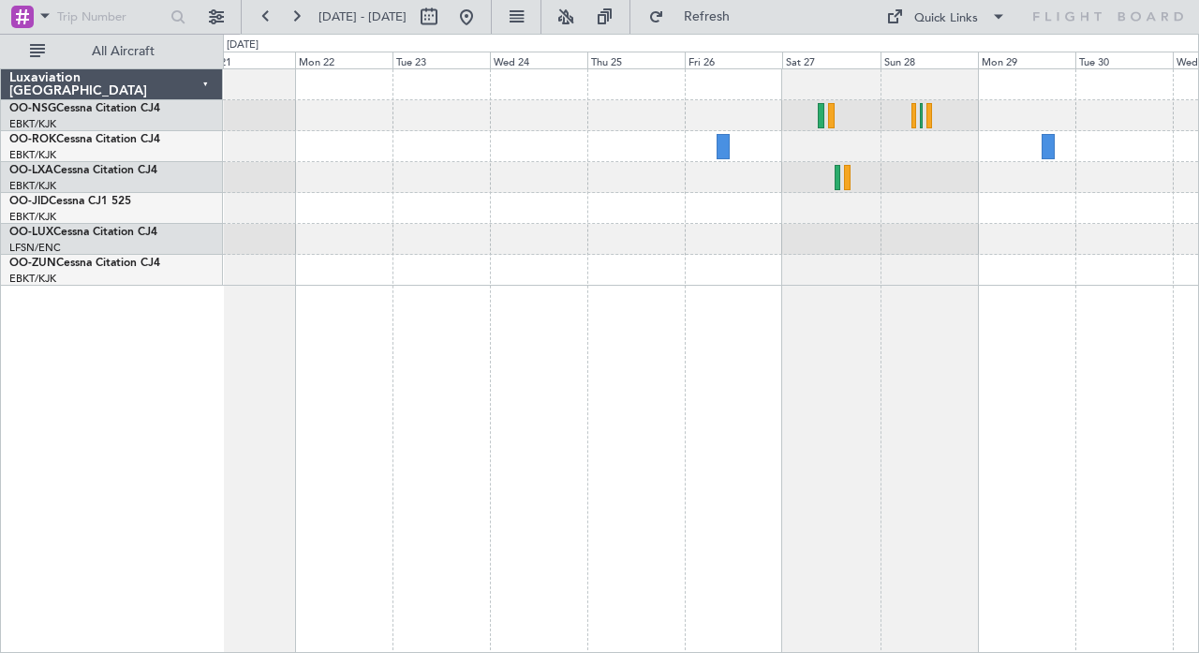
click at [868, 207] on div at bounding box center [710, 208] width 975 height 31
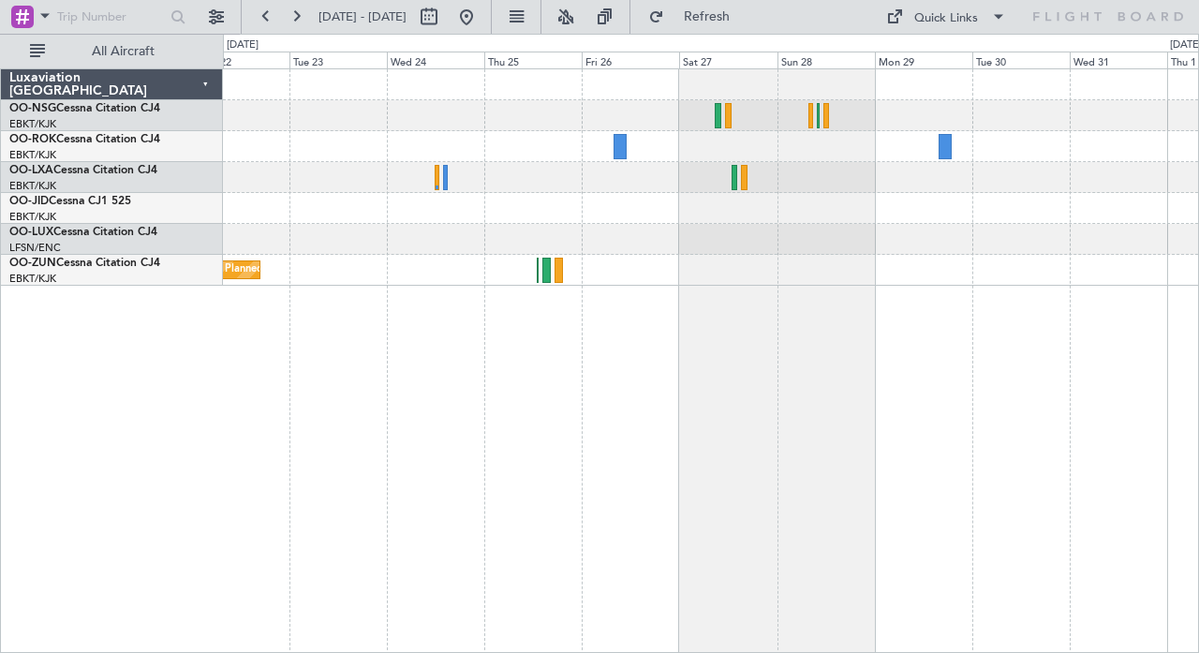
click at [556, 246] on div at bounding box center [710, 239] width 975 height 31
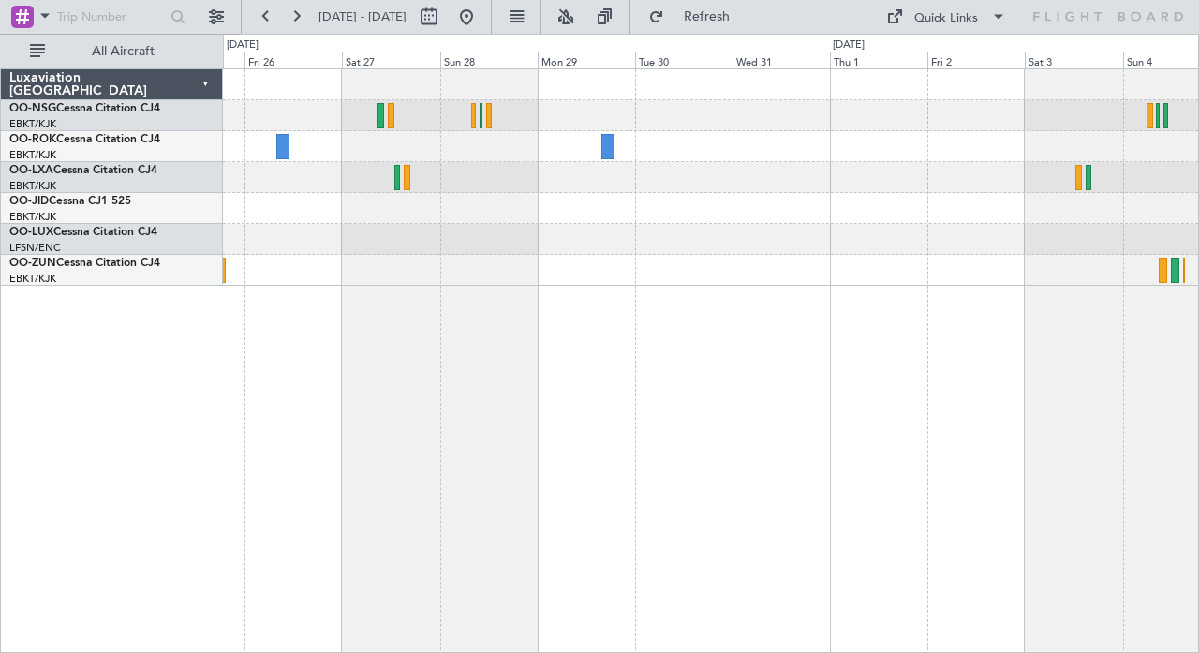
click at [816, 247] on div at bounding box center [710, 239] width 975 height 31
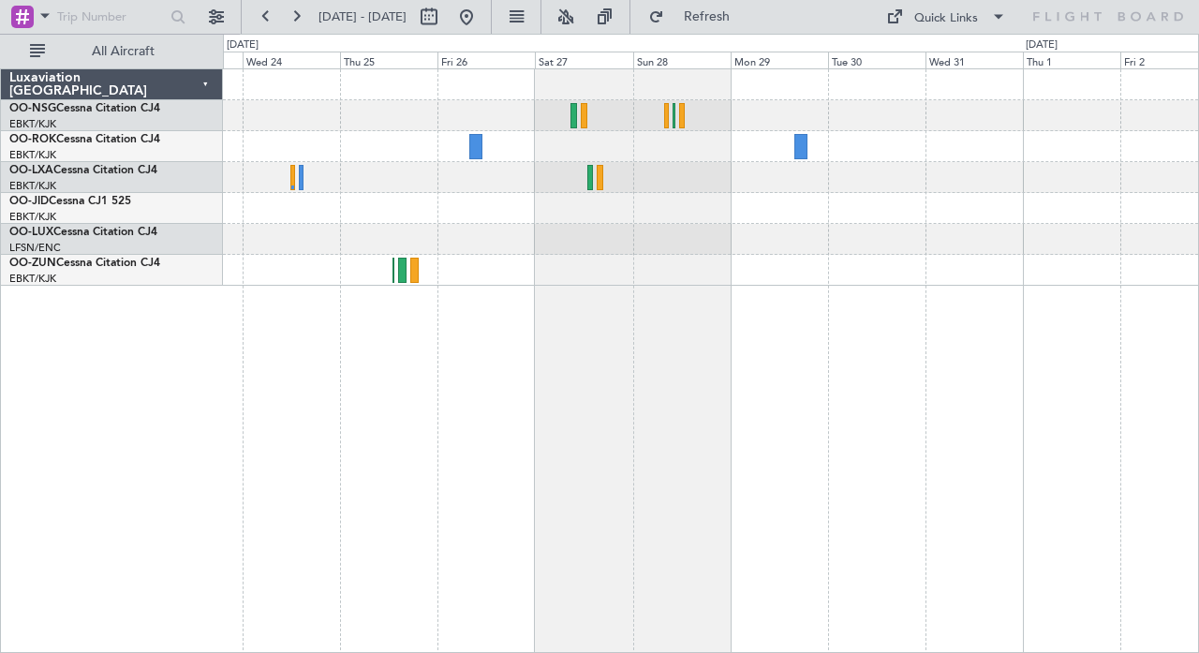
click at [263, 242] on div "Planned Maint Kortrijk-Wevelgem Planned Maint Kortrijk-Wevelgem" at bounding box center [711, 360] width 976 height 585
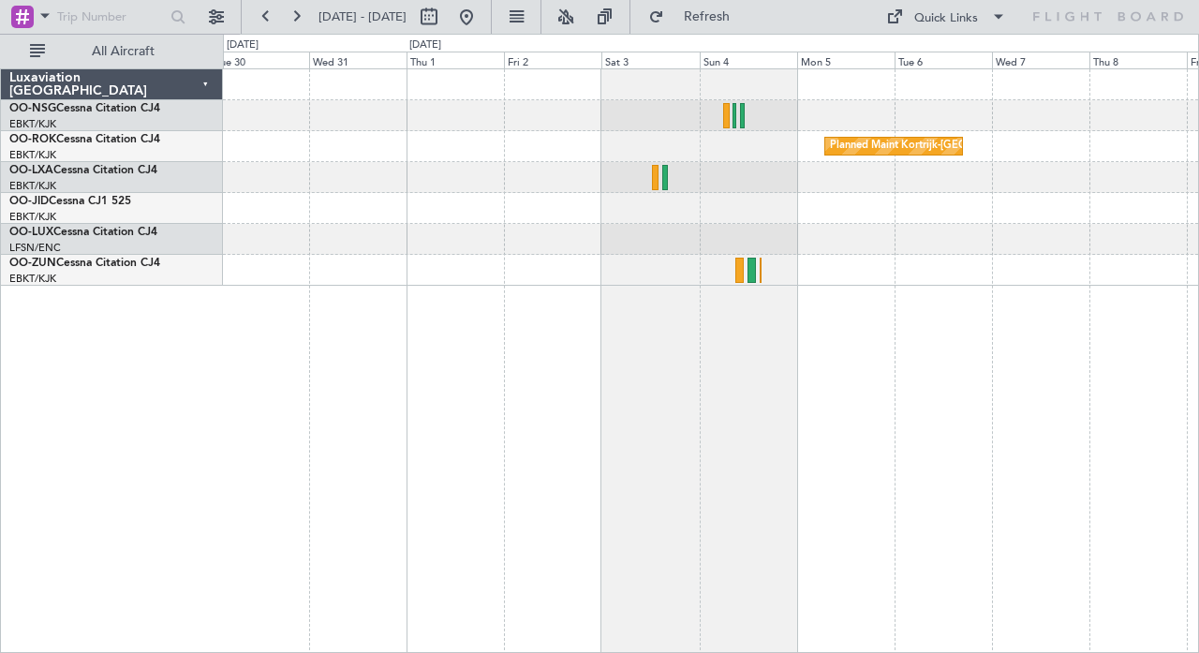
click at [558, 260] on div at bounding box center [710, 270] width 975 height 31
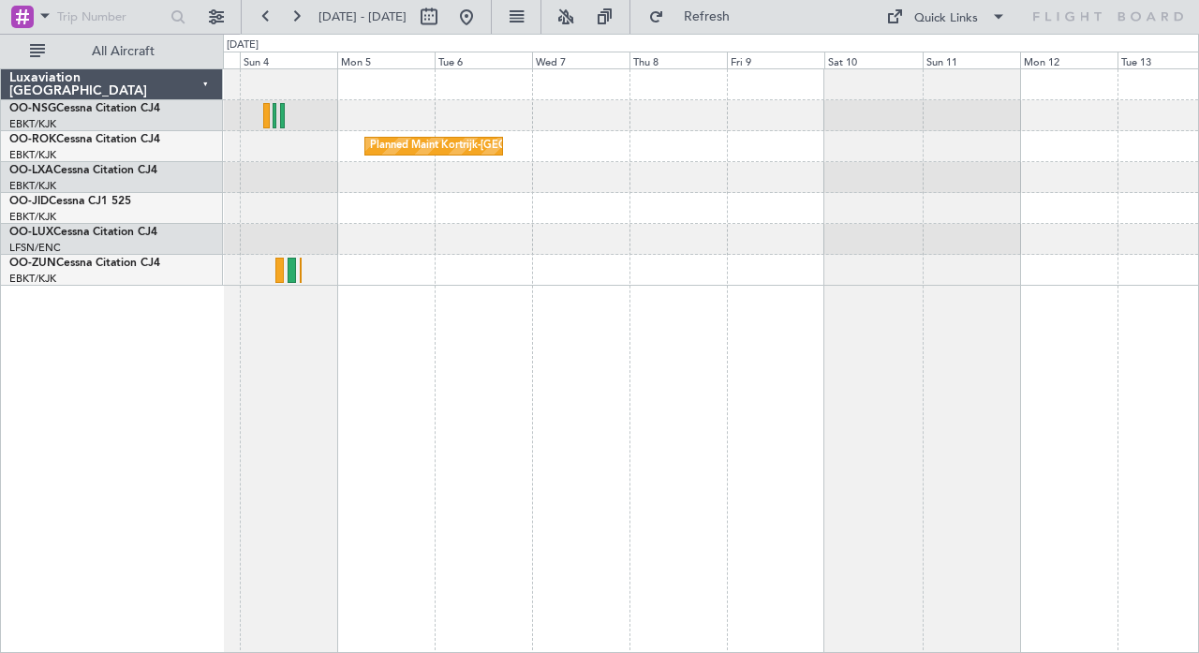
click at [643, 305] on div "Planned Maint Kortrijk-[GEOGRAPHIC_DATA]" at bounding box center [711, 360] width 976 height 585
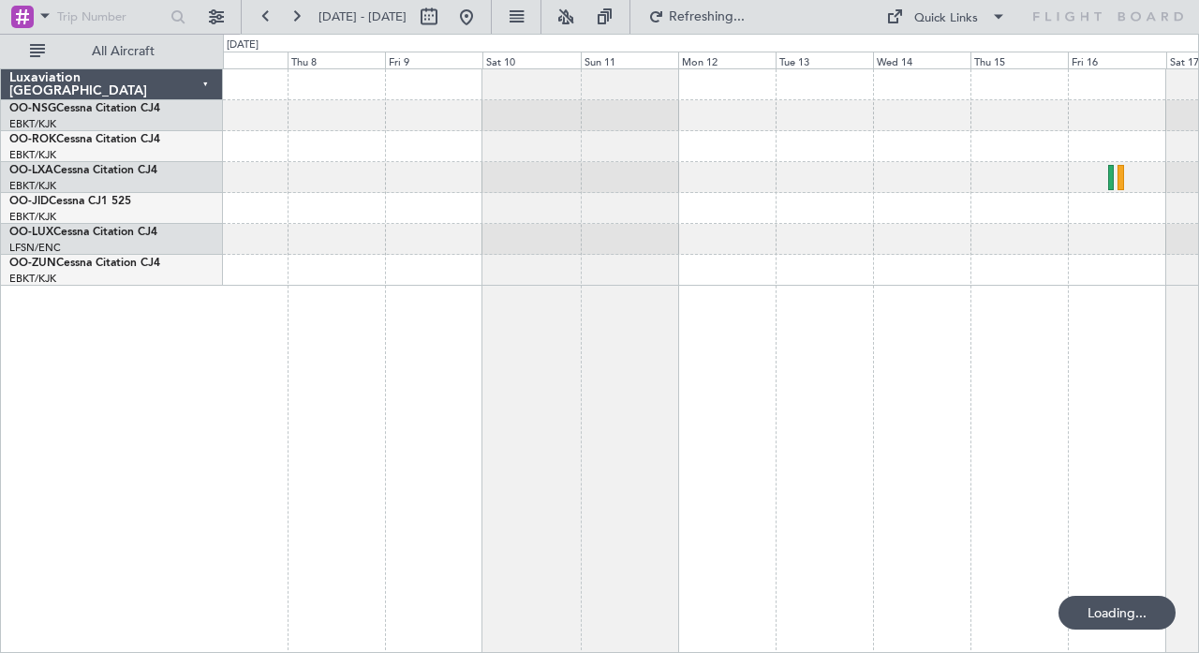
click at [634, 292] on div "Owner Kortrijk-Wevelgem Planned Maint Kortrijk-Wevelgem" at bounding box center [711, 360] width 976 height 585
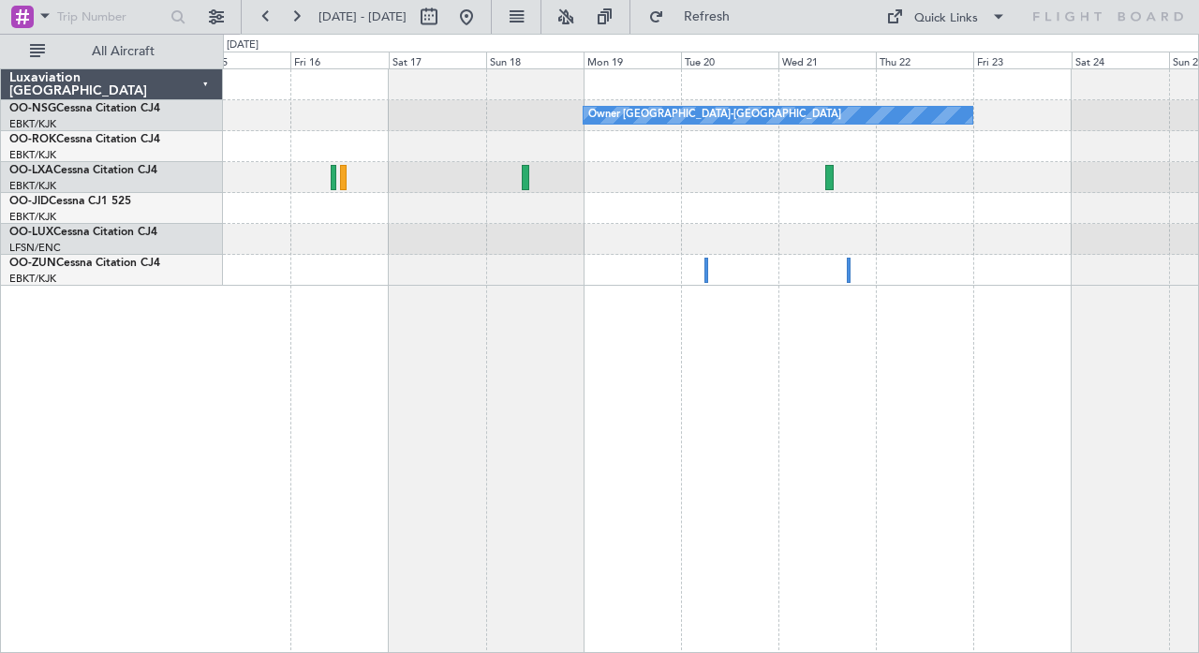
click at [326, 212] on div at bounding box center [710, 208] width 975 height 31
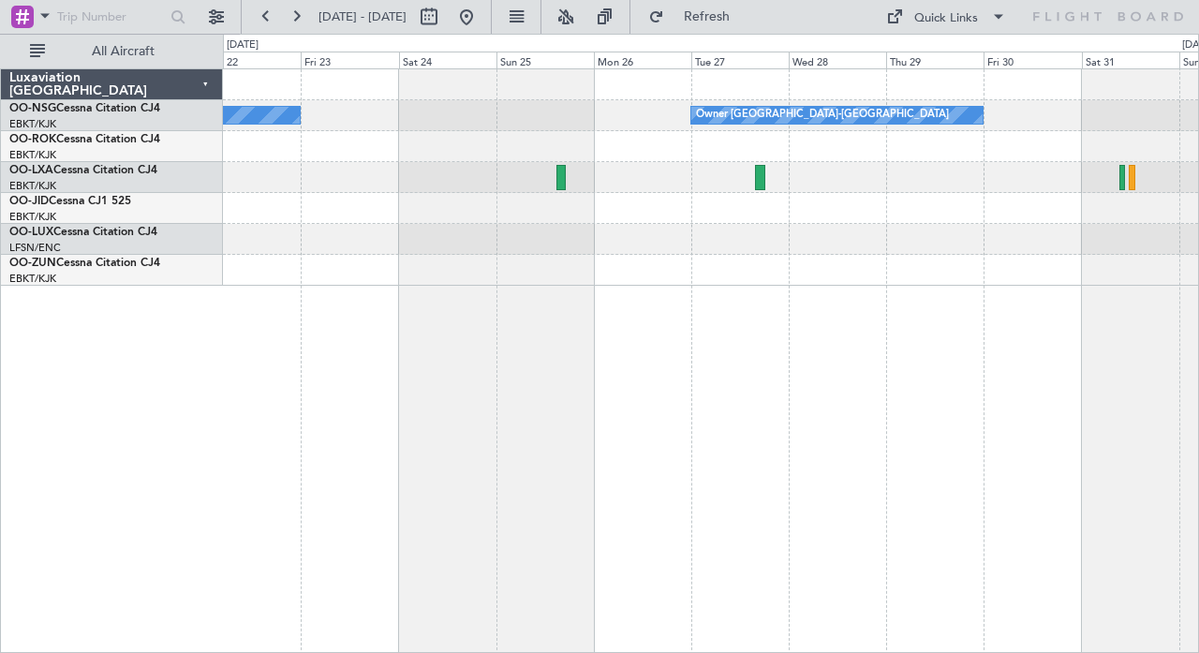
click at [512, 268] on div at bounding box center [710, 270] width 975 height 31
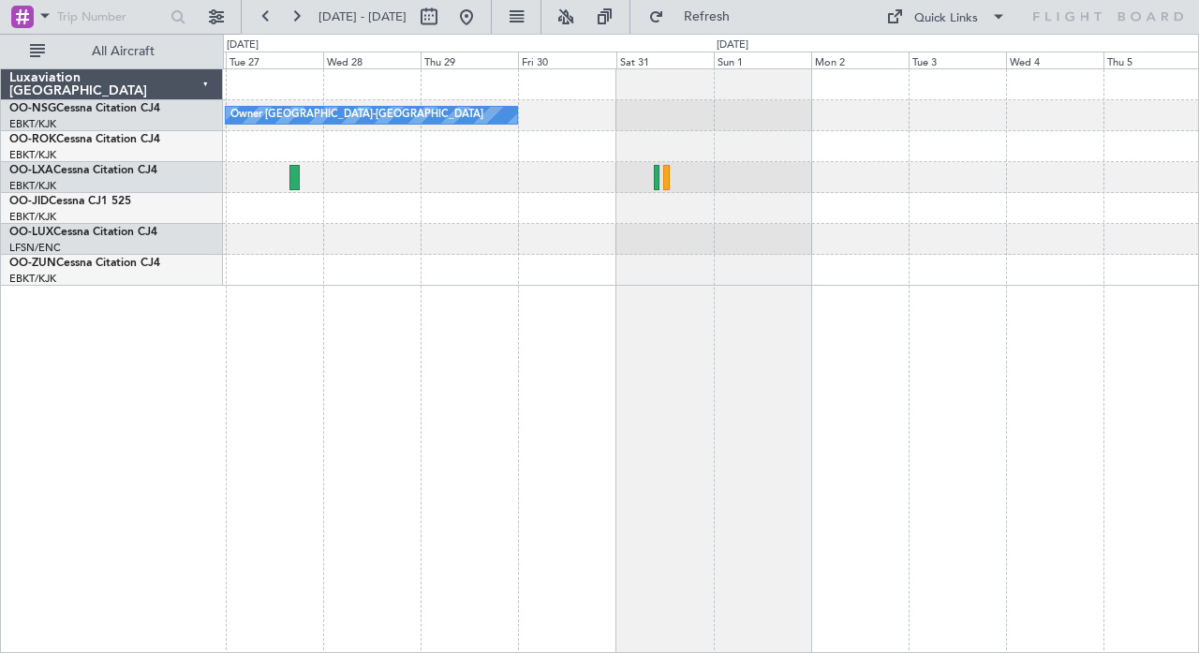
click at [481, 263] on div at bounding box center [710, 270] width 975 height 31
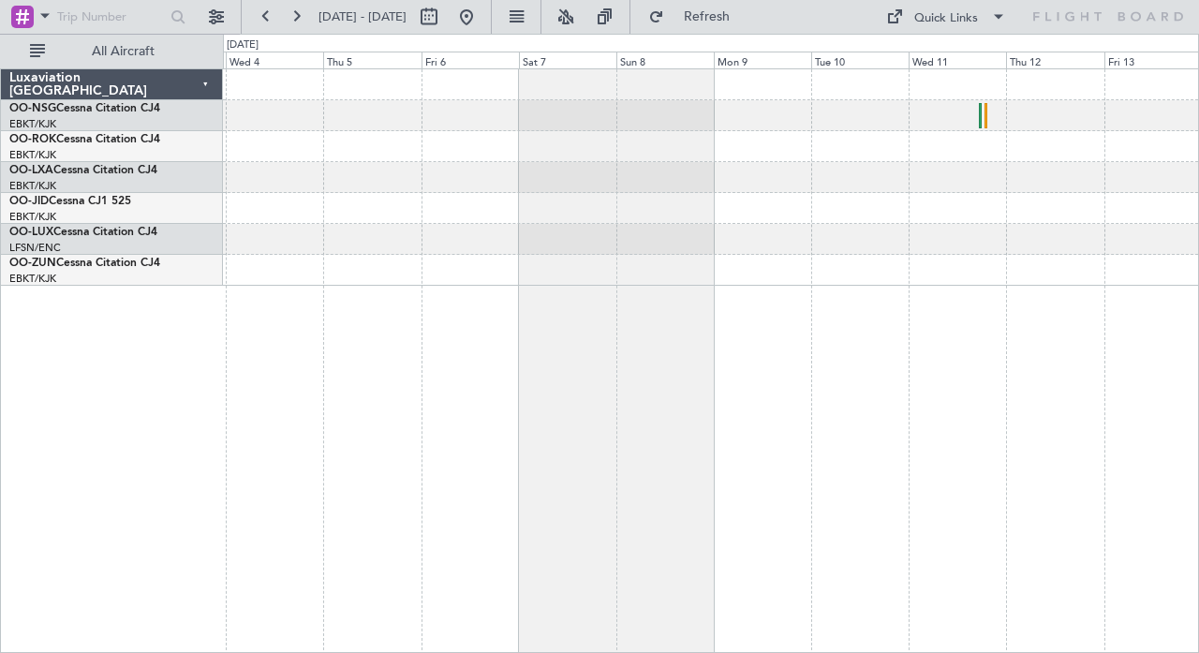
click at [562, 253] on div at bounding box center [710, 177] width 975 height 216
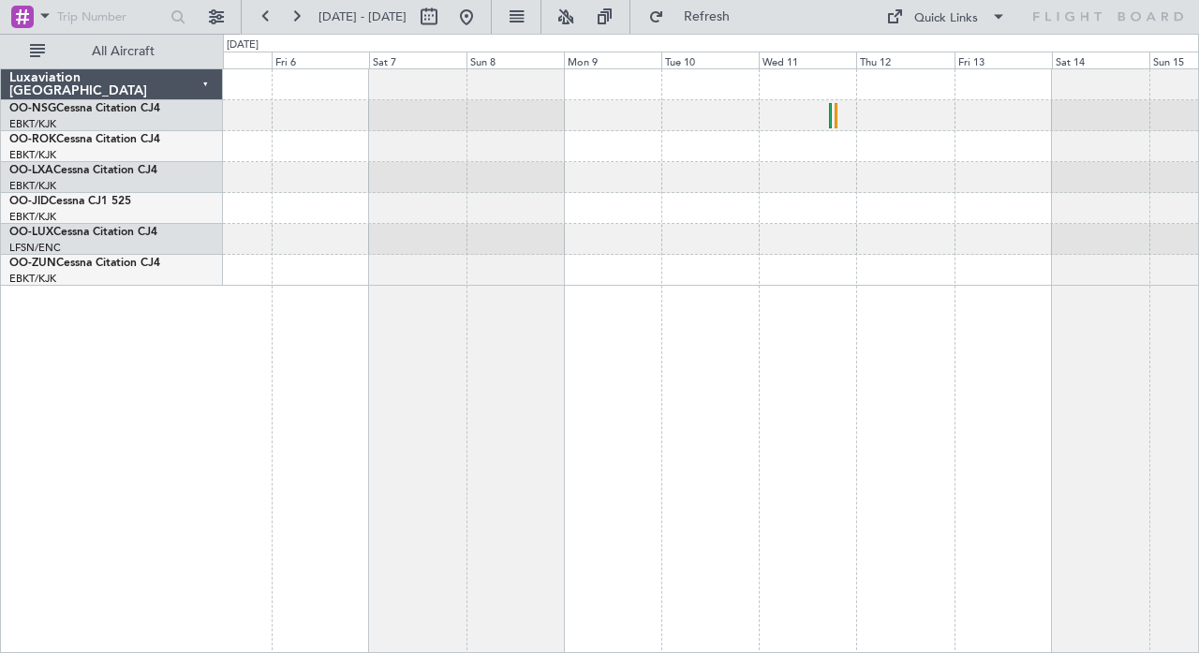
click at [380, 265] on div "No Crew Kortrijk-Wevelgem" at bounding box center [711, 360] width 976 height 585
